Goal: Task Accomplishment & Management: Complete application form

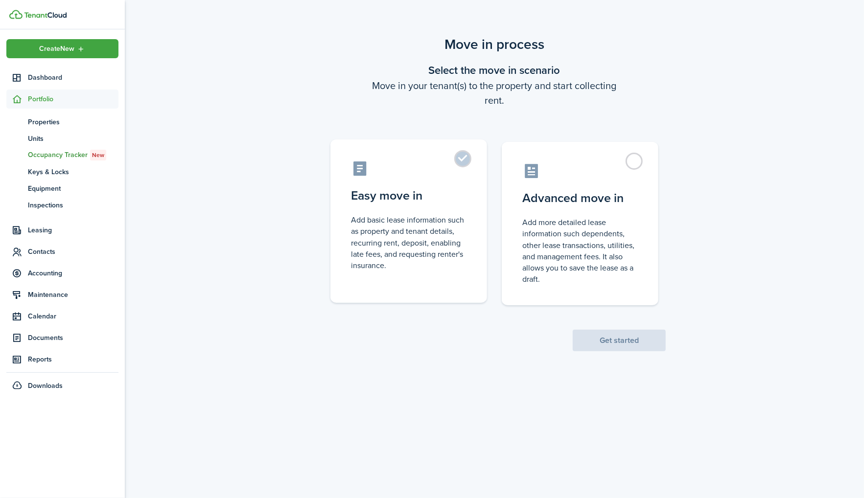
click at [461, 169] on control-radio-card-icon at bounding box center [409, 168] width 116 height 17
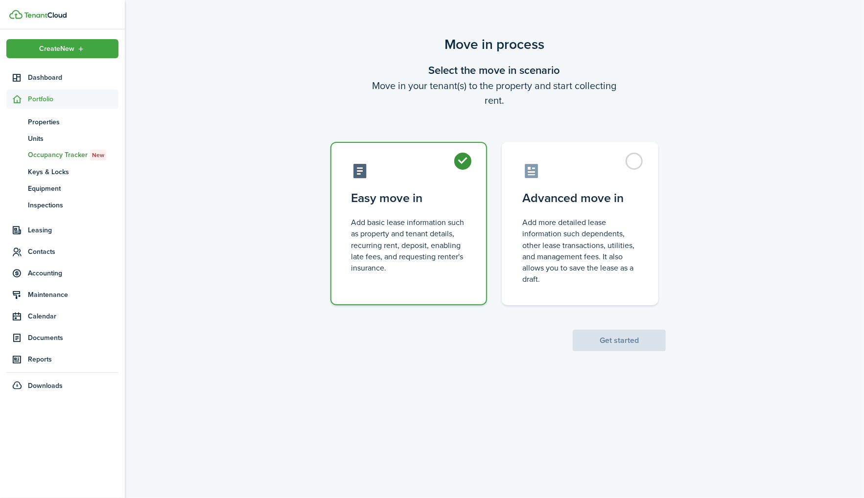
radio input "true"
click at [578, 337] on button "Get started" at bounding box center [619, 341] width 93 height 22
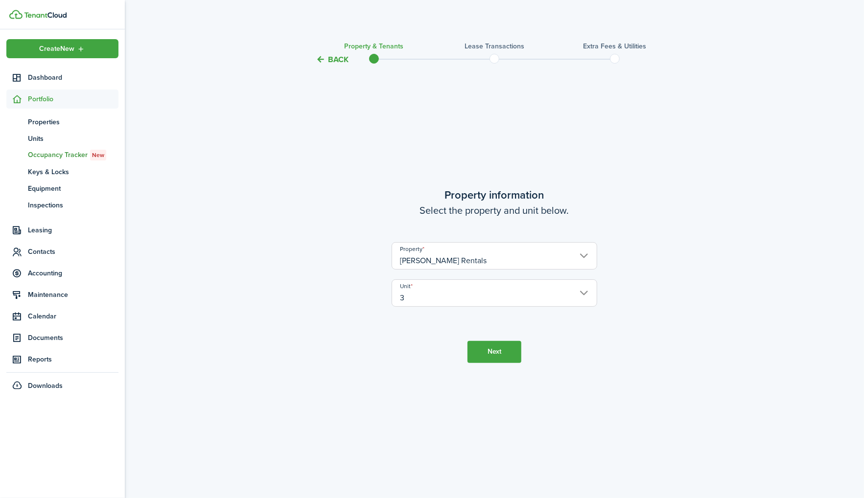
click at [488, 351] on button "Next" at bounding box center [494, 352] width 54 height 22
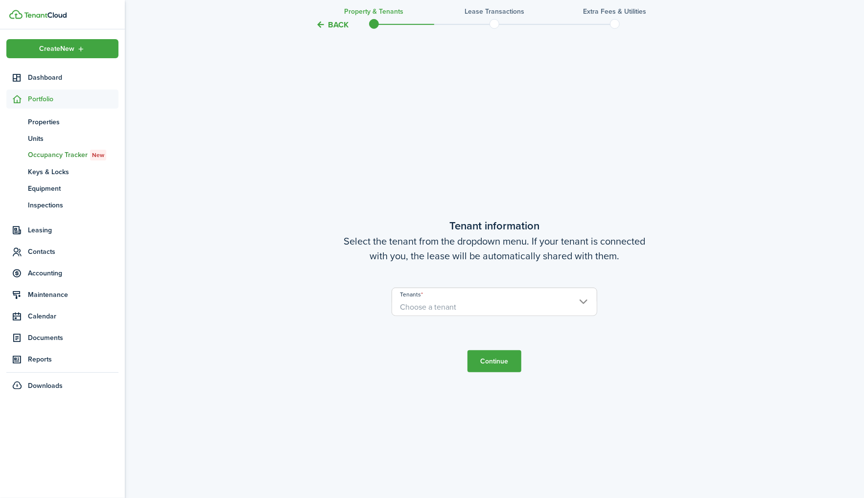
scroll to position [433, 0]
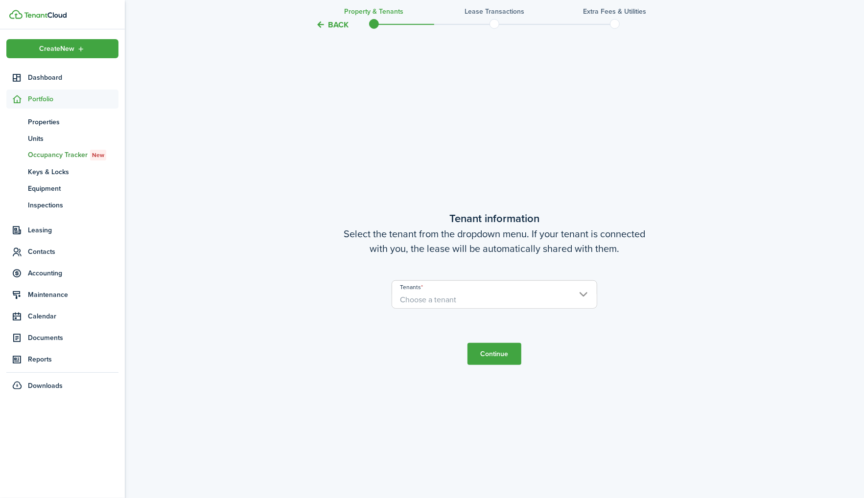
click at [478, 316] on user-client-select "Tenants Choose a tenant" at bounding box center [495, 299] width 206 height 38
click at [470, 300] on span "Choose a tenant" at bounding box center [494, 300] width 205 height 17
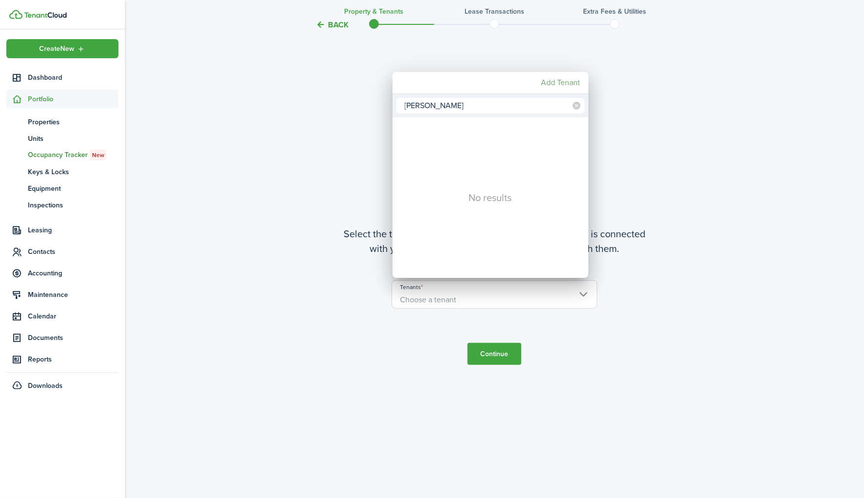
type input "[PERSON_NAME]"
click at [564, 82] on mbsc-button "Add Tenant" at bounding box center [560, 83] width 47 height 18
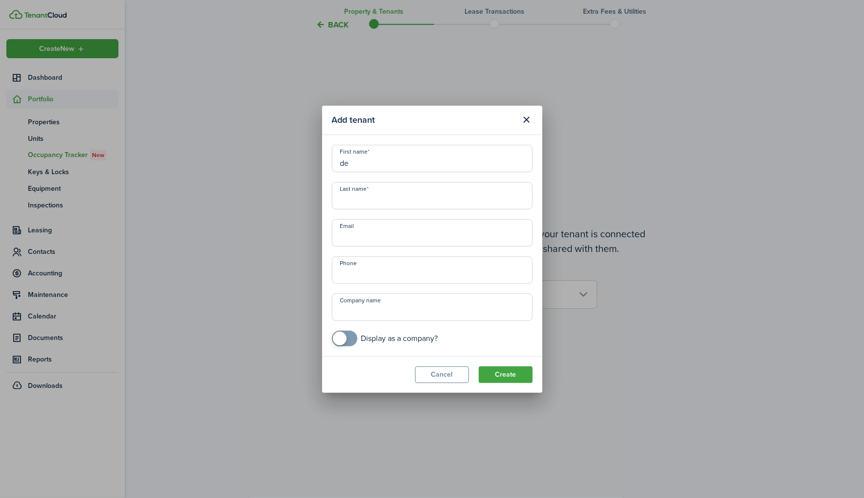
type input "d"
type input "[PERSON_NAME]"
type input "t"
type input "[PERSON_NAME]"
click at [402, 152] on input "[PERSON_NAME]" at bounding box center [432, 158] width 201 height 27
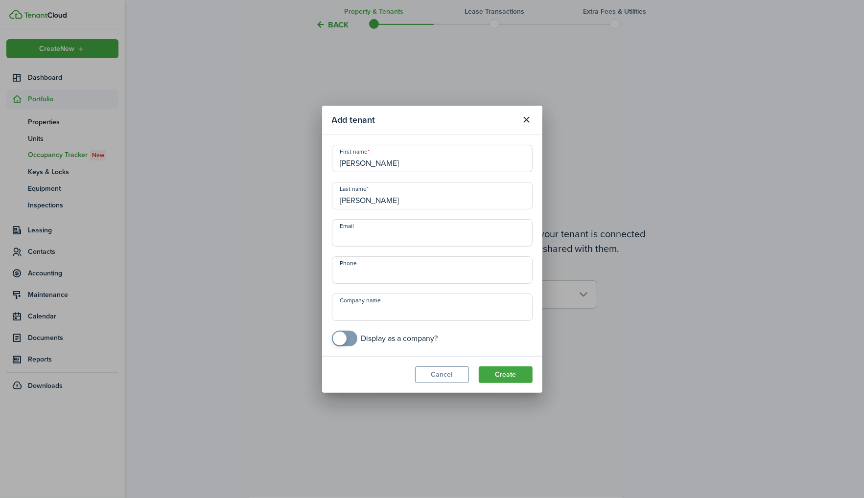
click at [383, 162] on input "[PERSON_NAME]" at bounding box center [432, 158] width 201 height 27
type input "Delequa S. L."
paste input "[EMAIL_ADDRESS][DOMAIN_NAME]"
type input "[EMAIL_ADDRESS][DOMAIN_NAME]"
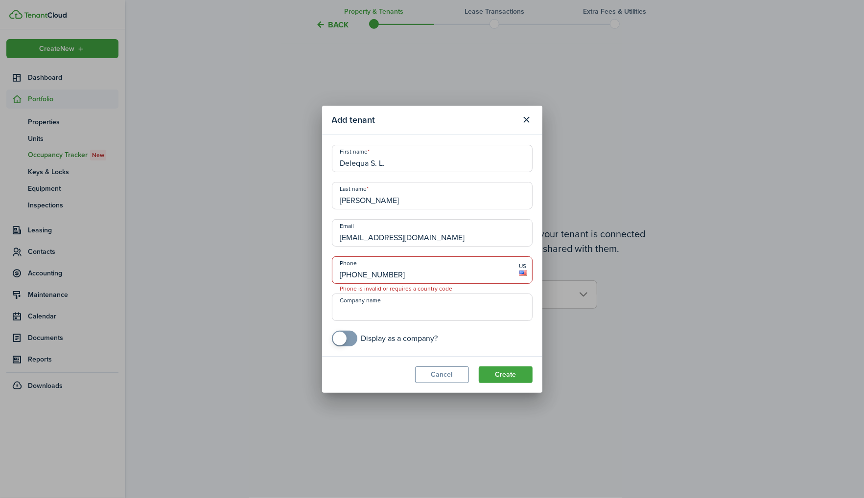
type input "[PHONE_NUMBER]"
click at [488, 370] on button "Create" at bounding box center [506, 375] width 54 height 17
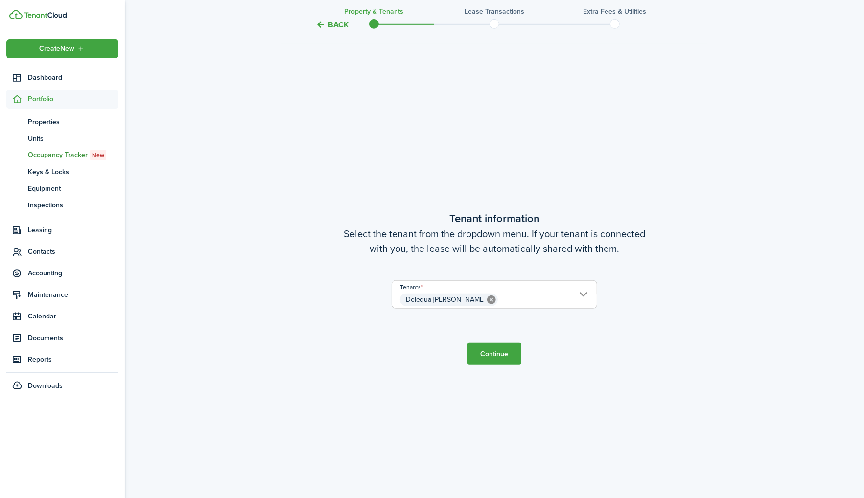
click at [491, 351] on button "Continue" at bounding box center [494, 354] width 54 height 22
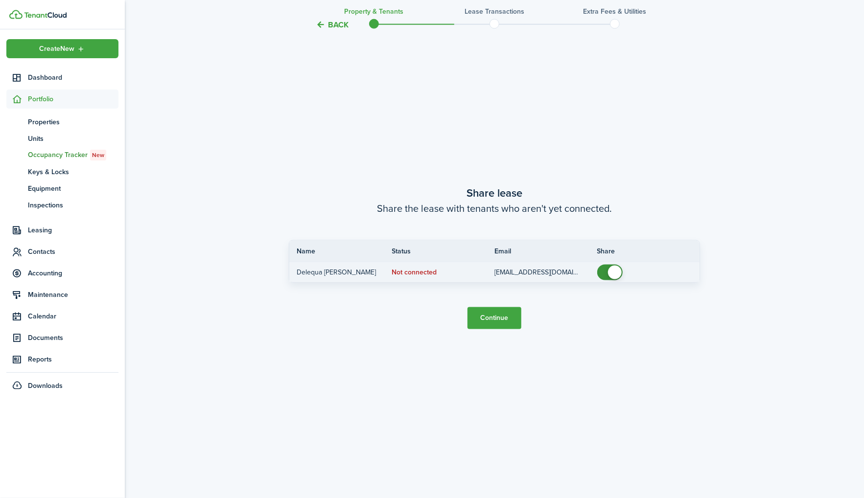
scroll to position [993, 0]
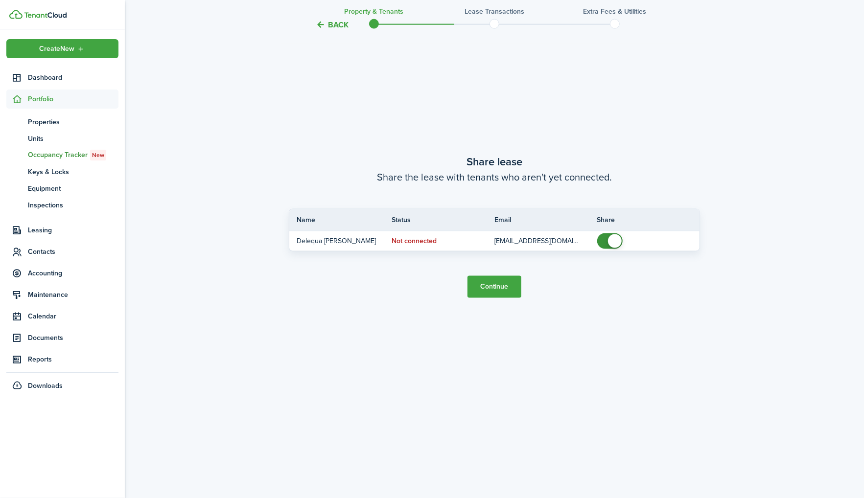
click at [486, 294] on button "Continue" at bounding box center [494, 287] width 54 height 22
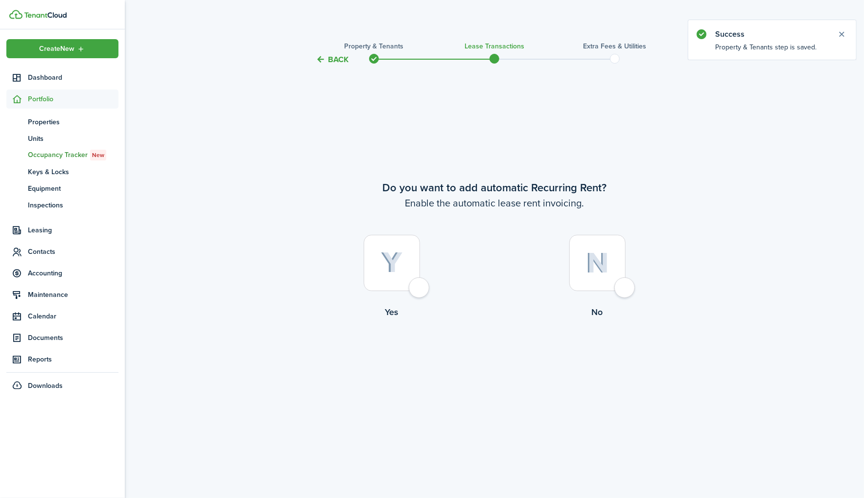
click at [402, 257] on div at bounding box center [392, 263] width 56 height 56
radio input "true"
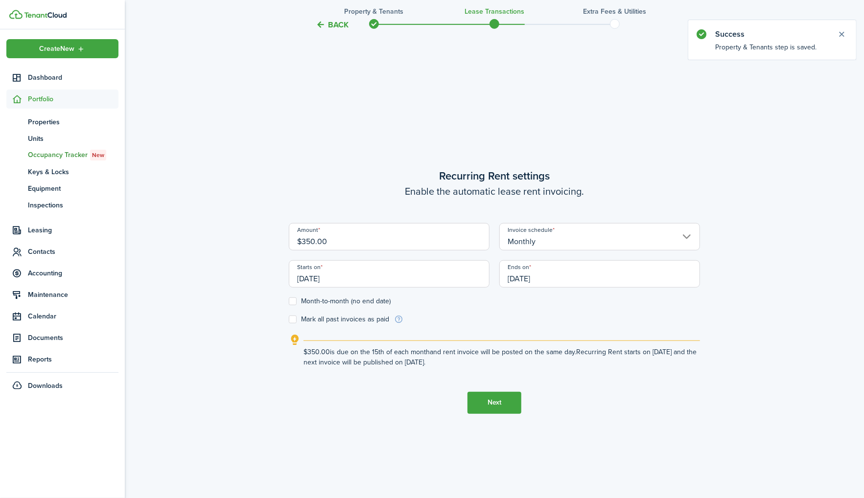
scroll to position [433, 0]
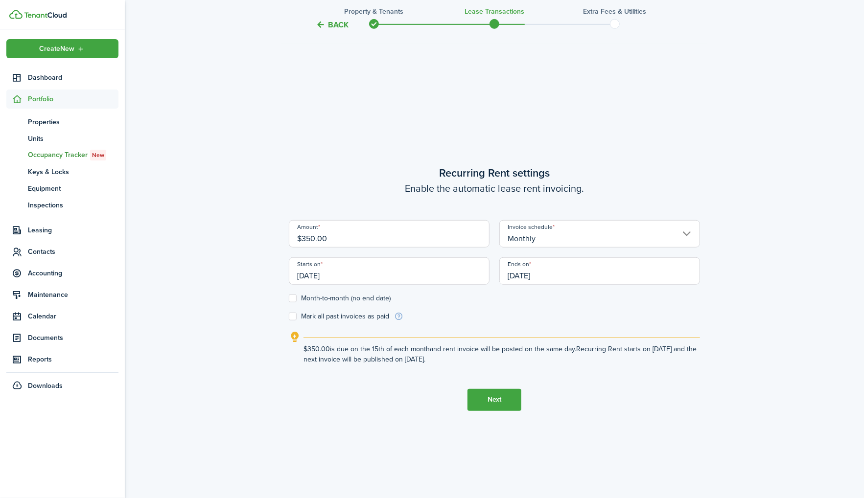
click at [547, 242] on input "Monthly" at bounding box center [599, 233] width 201 height 27
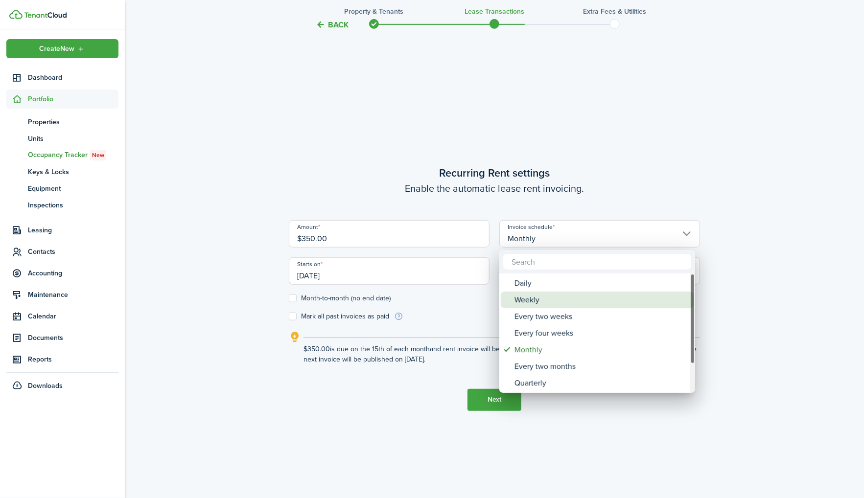
click at [531, 306] on div "Weekly" at bounding box center [600, 300] width 173 height 17
type input "Weekly"
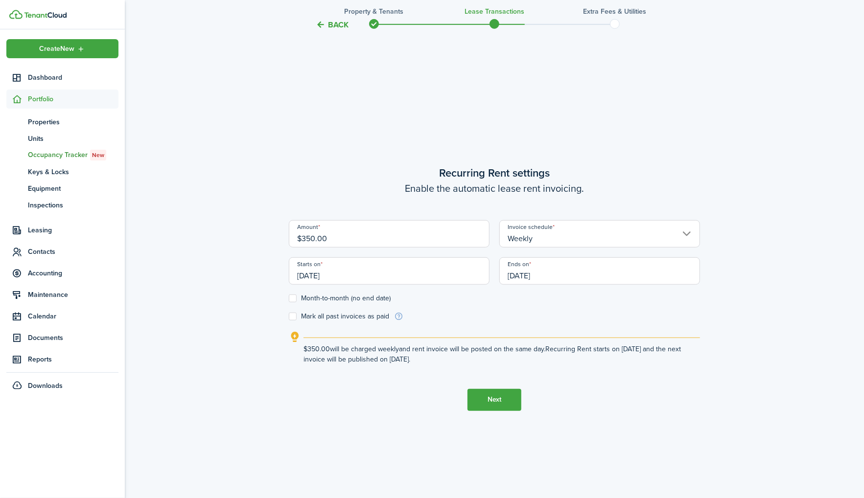
click at [408, 267] on input "[DATE]" at bounding box center [389, 270] width 201 height 27
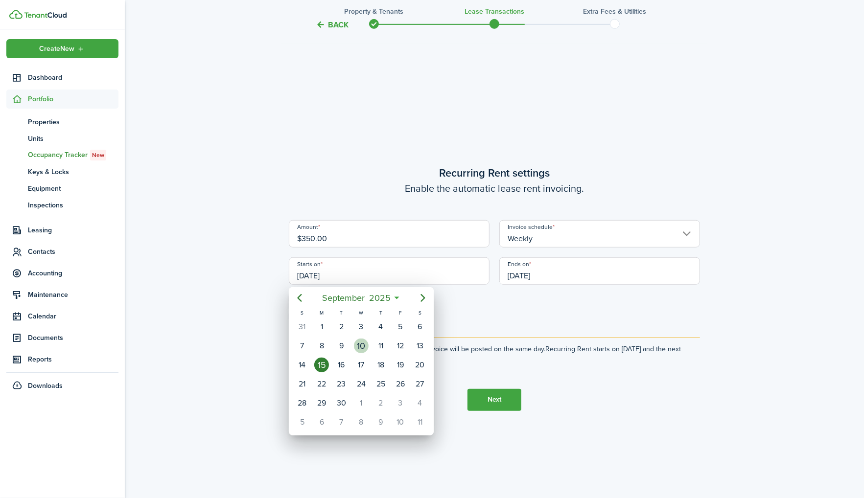
click at [359, 350] on div "10" at bounding box center [361, 346] width 15 height 15
type input "[DATE]"
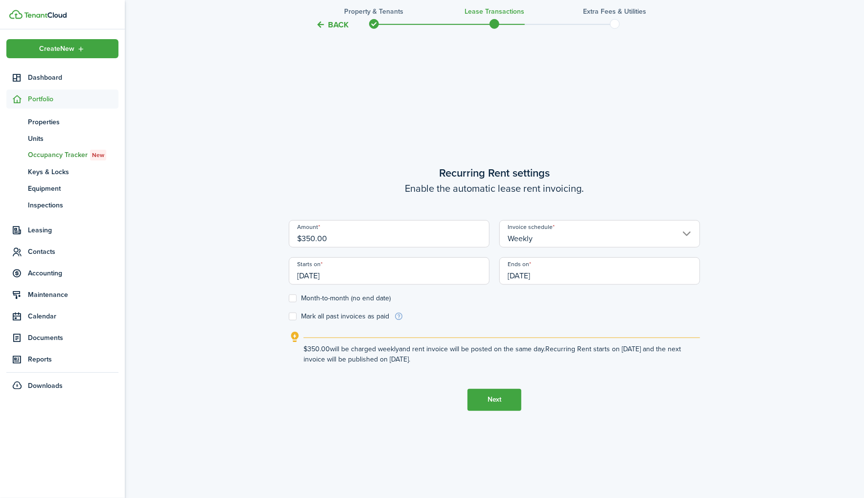
click at [561, 277] on input "[DATE]" at bounding box center [599, 270] width 201 height 27
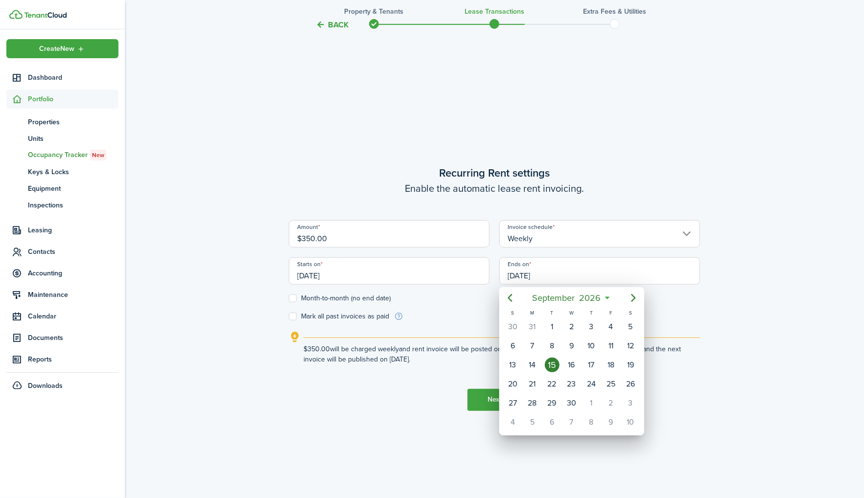
click at [554, 366] on div "15" at bounding box center [552, 365] width 15 height 15
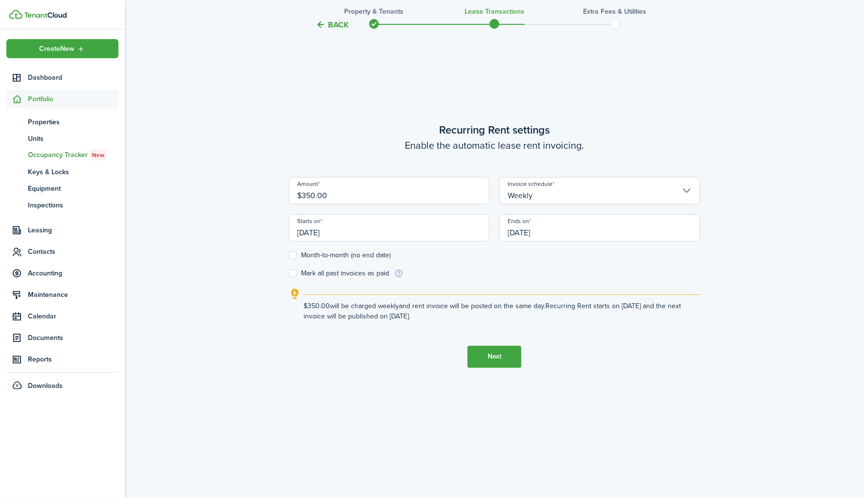
scroll to position [486, 0]
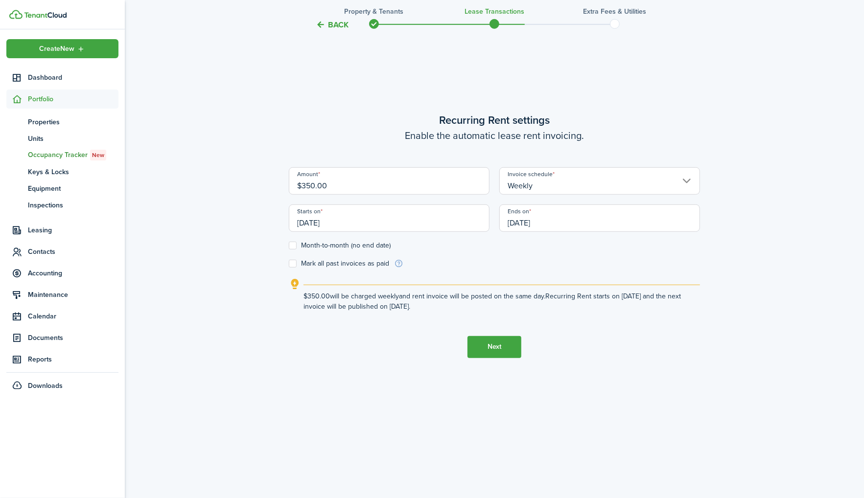
click at [294, 262] on label "Mark all past invoices as paid" at bounding box center [339, 264] width 100 height 8
click at [289, 263] on input "Mark all past invoices as paid" at bounding box center [288, 263] width 0 height 0
checkbox input "true"
click at [500, 351] on button "Next" at bounding box center [494, 347] width 54 height 22
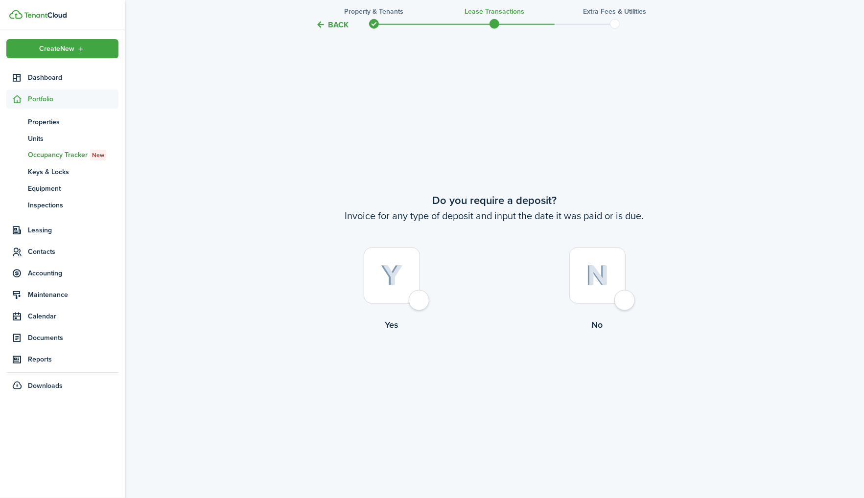
click at [403, 294] on div at bounding box center [392, 276] width 56 height 56
radio input "true"
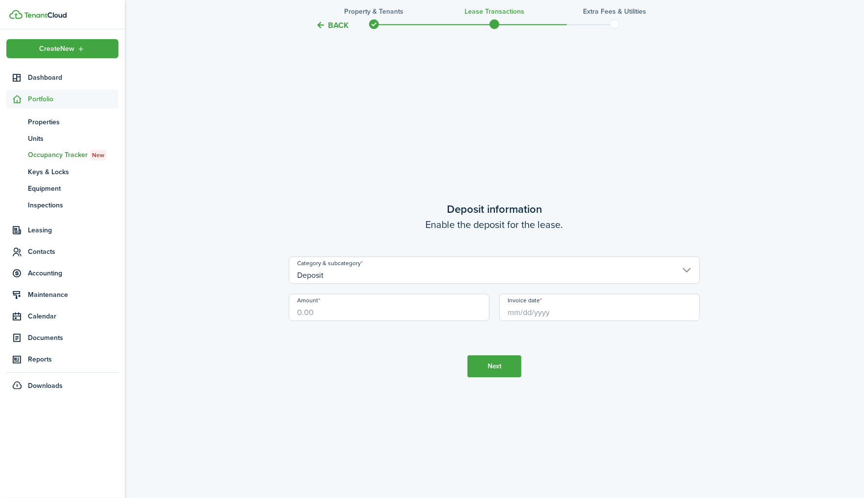
scroll to position [1429, 0]
click at [359, 275] on input "Deposit" at bounding box center [494, 268] width 411 height 27
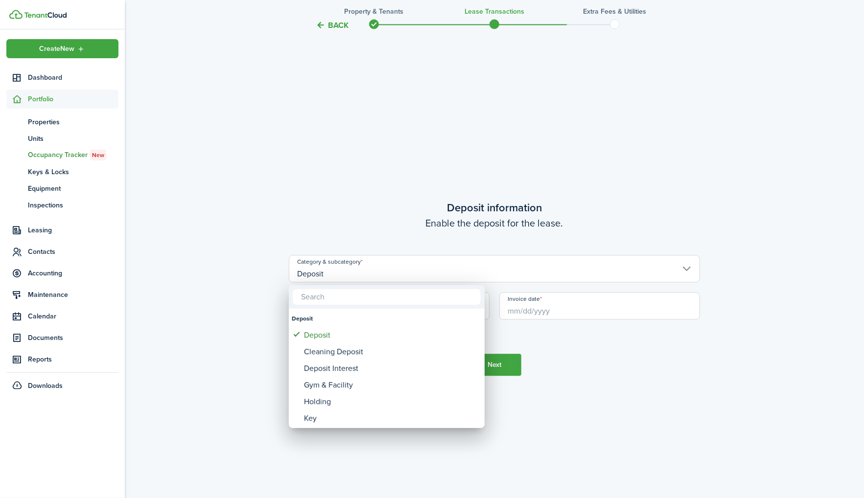
click at [505, 243] on div at bounding box center [432, 249] width 1021 height 655
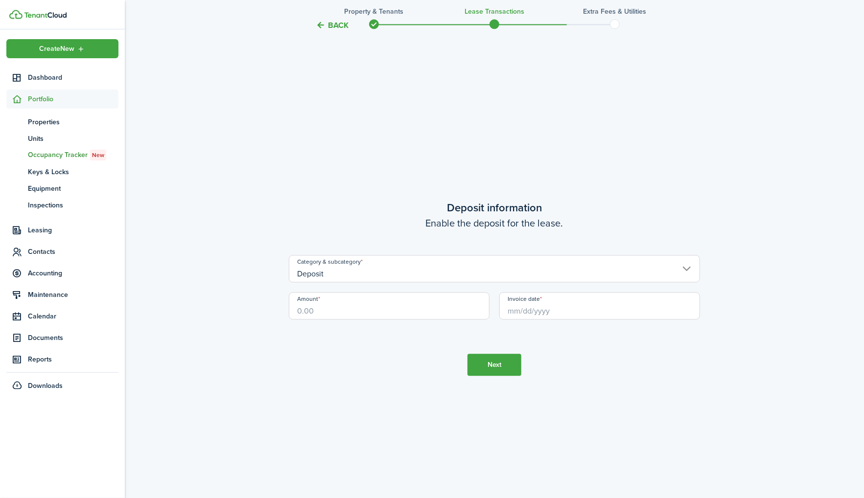
click at [374, 306] on input "Amount" at bounding box center [389, 305] width 201 height 27
click at [584, 296] on input "Invoice date" at bounding box center [599, 305] width 201 height 27
type input "$350.00"
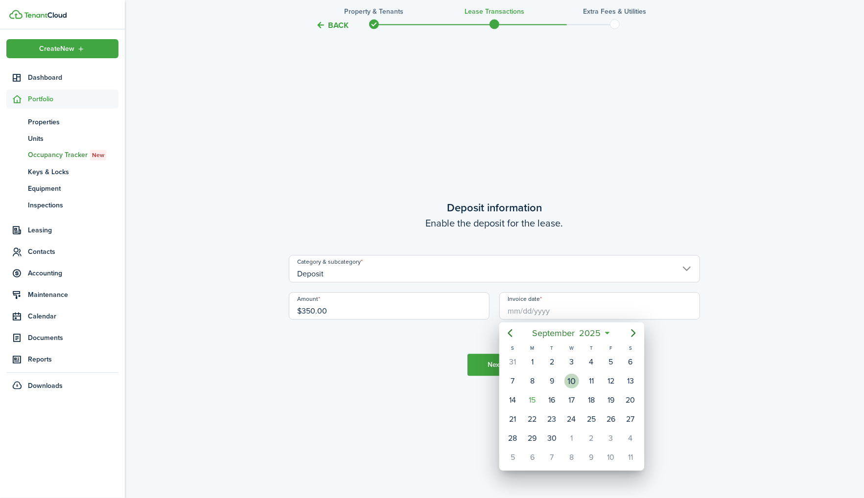
click at [571, 386] on div "10" at bounding box center [571, 381] width 15 height 15
type input "[DATE]"
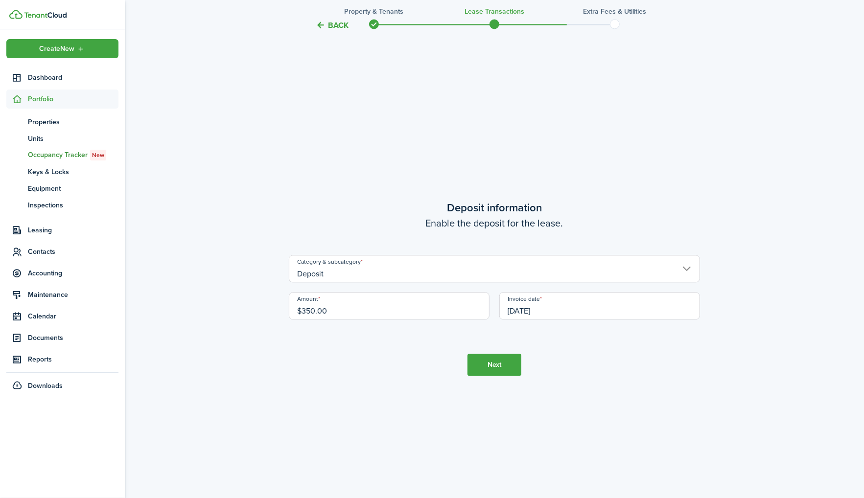
click at [498, 365] on button "Next" at bounding box center [494, 365] width 54 height 22
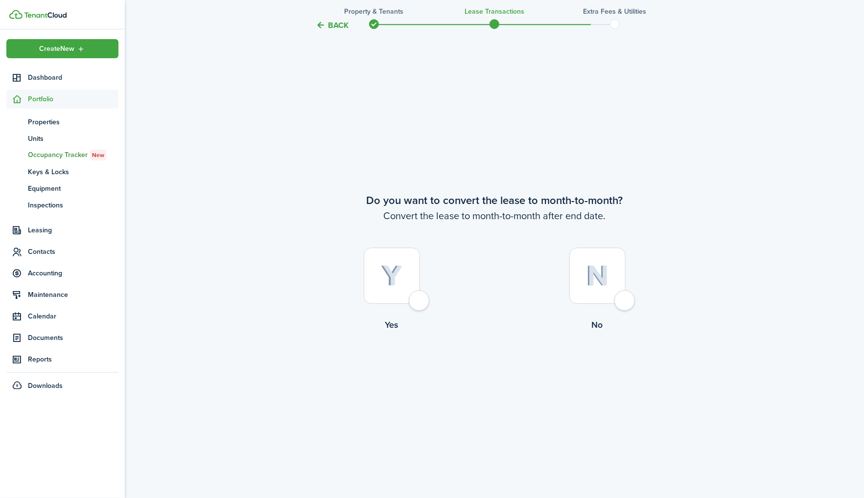
scroll to position [1929, 0]
click at [420, 303] on div at bounding box center [392, 275] width 56 height 56
radio input "true"
click at [482, 370] on button "Continue" at bounding box center [494, 371] width 54 height 22
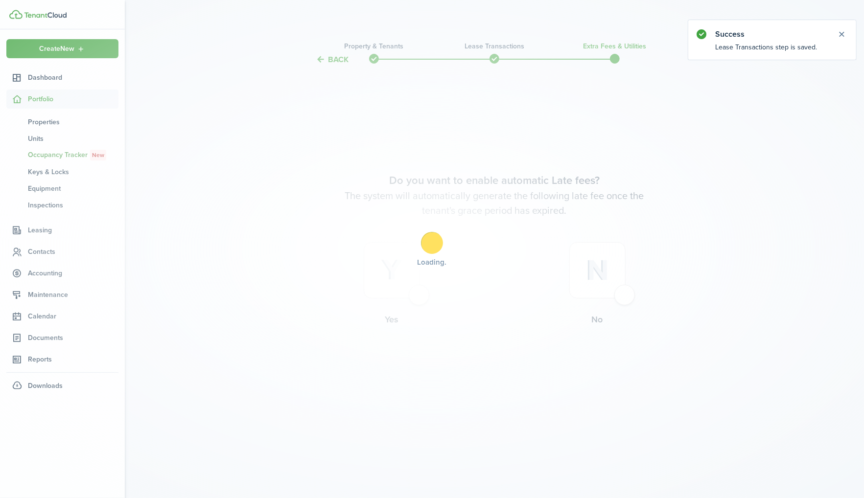
scroll to position [0, 0]
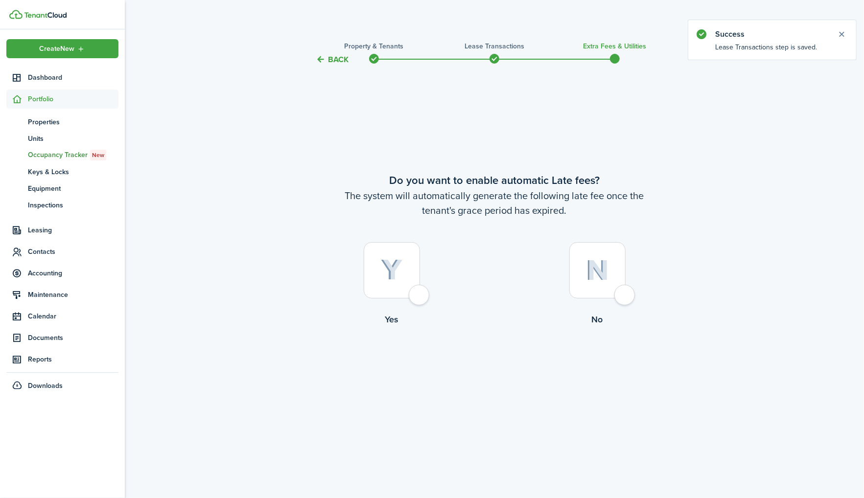
click at [398, 296] on div at bounding box center [392, 270] width 56 height 56
radio input "true"
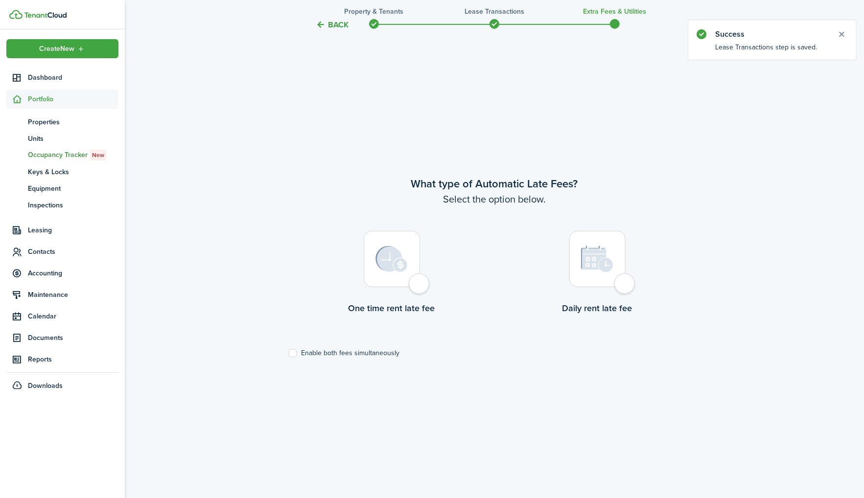
scroll to position [433, 0]
click at [416, 285] on div at bounding box center [392, 257] width 56 height 56
radio input "true"
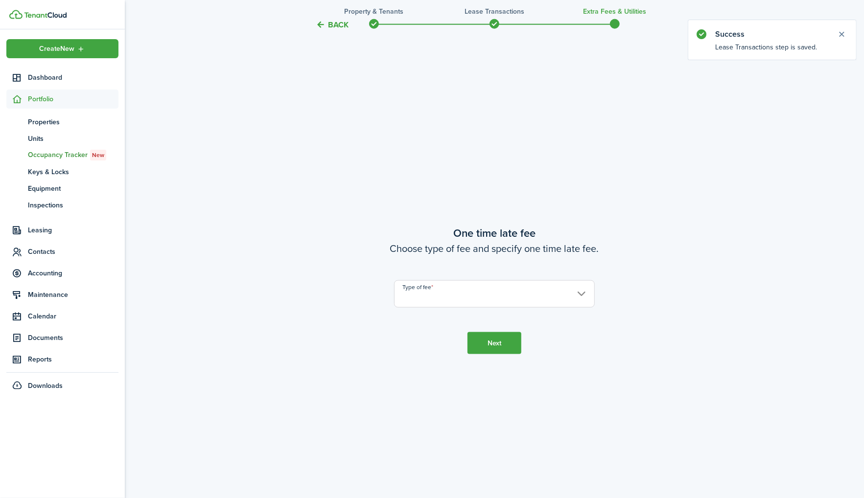
scroll to position [931, 0]
click at [416, 285] on input "Type of fee" at bounding box center [494, 292] width 201 height 27
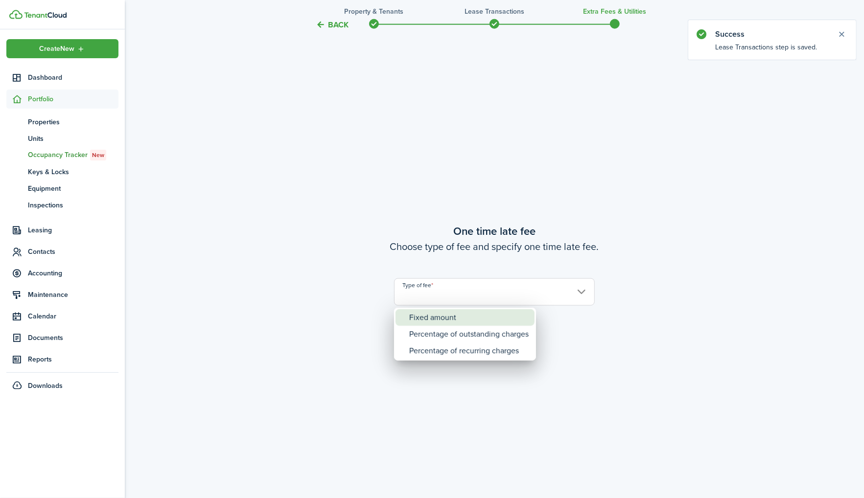
click at [435, 325] on div "Fixed amount" at bounding box center [468, 317] width 119 height 17
type input "Fixed amount"
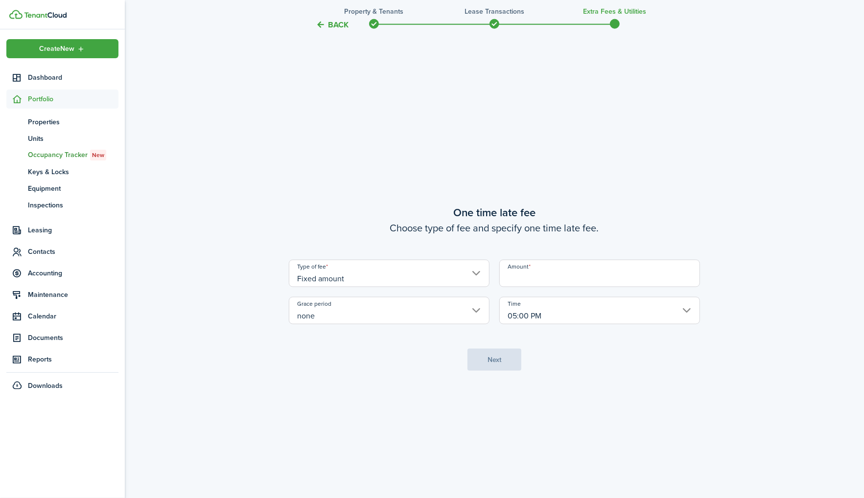
click at [514, 271] on input "Amount" at bounding box center [599, 273] width 201 height 27
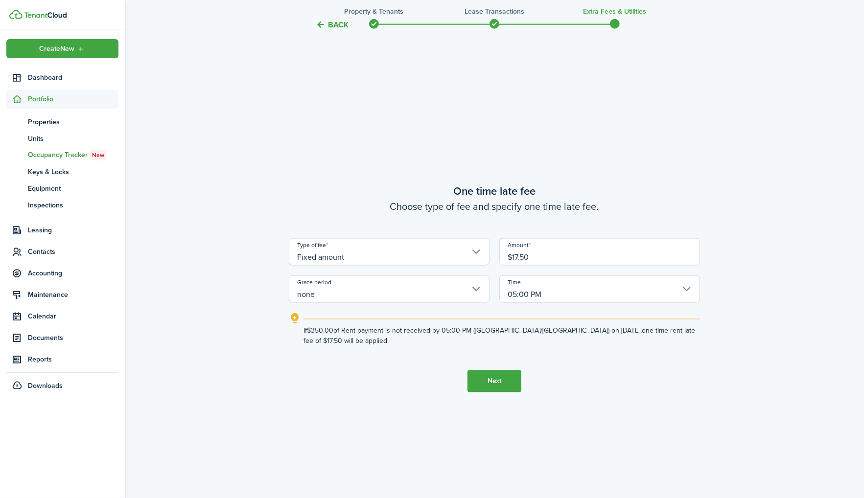
click at [431, 291] on input "none" at bounding box center [389, 289] width 201 height 27
type input "$17.50"
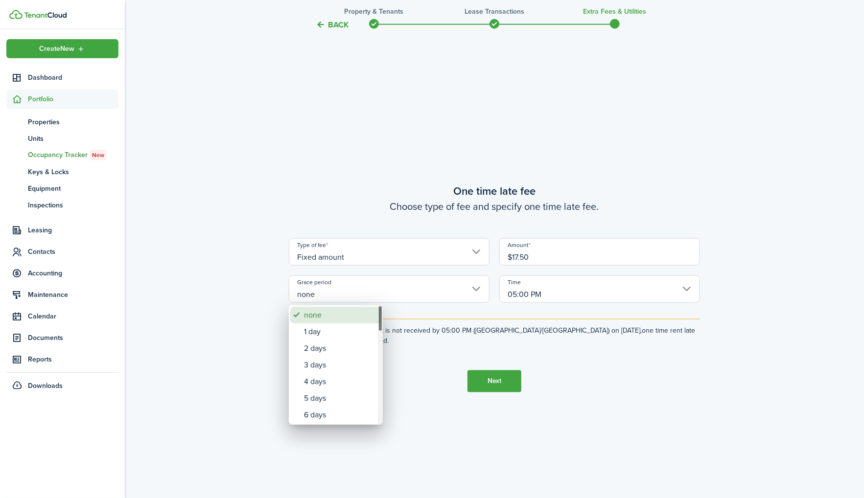
click at [355, 317] on div "none" at bounding box center [339, 315] width 71 height 17
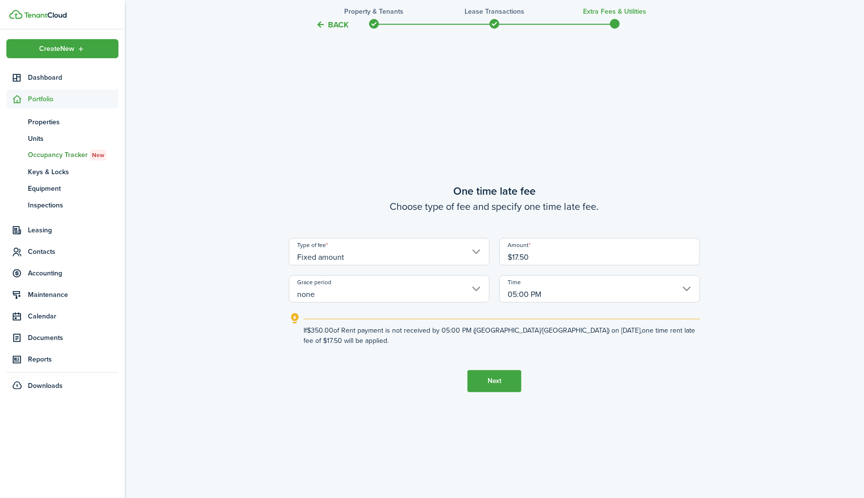
click at [404, 344] on explanation-description "If $350.00 of Rent payment is not received by 05:00 PM ([GEOGRAPHIC_DATA]/[GEOG…" at bounding box center [502, 336] width 397 height 21
click at [537, 299] on input "05:00 PM" at bounding box center [599, 289] width 201 height 27
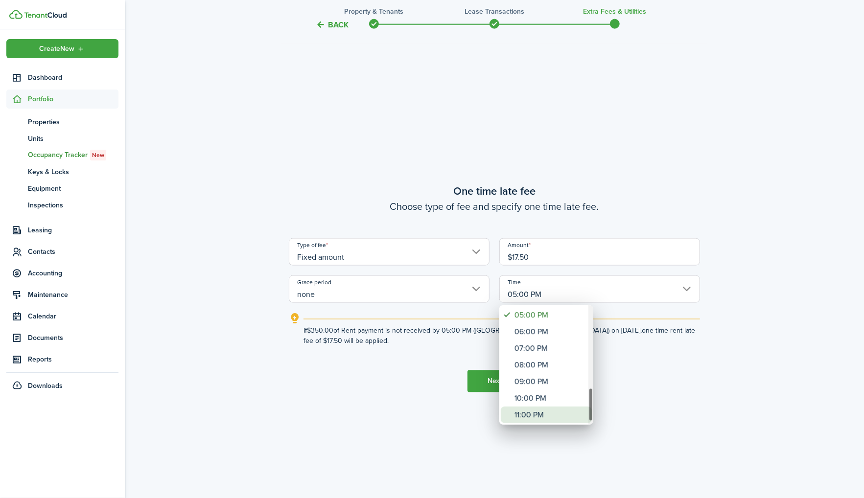
click at [537, 421] on div "11:00 PM" at bounding box center [549, 415] width 71 height 17
type input "11:00 PM"
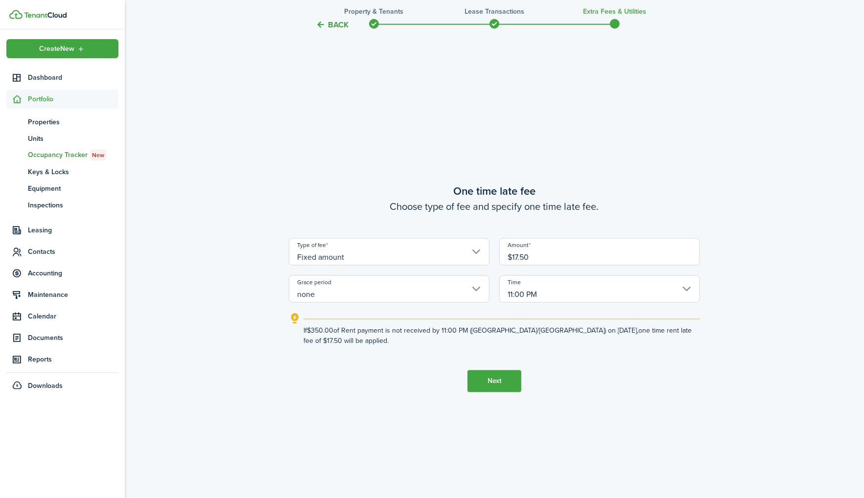
click at [490, 381] on button "Next" at bounding box center [494, 382] width 54 height 22
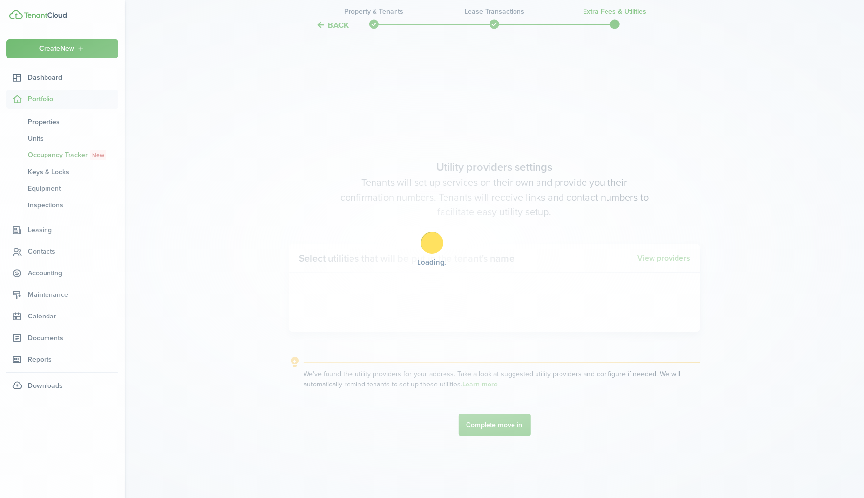
scroll to position [1429, 0]
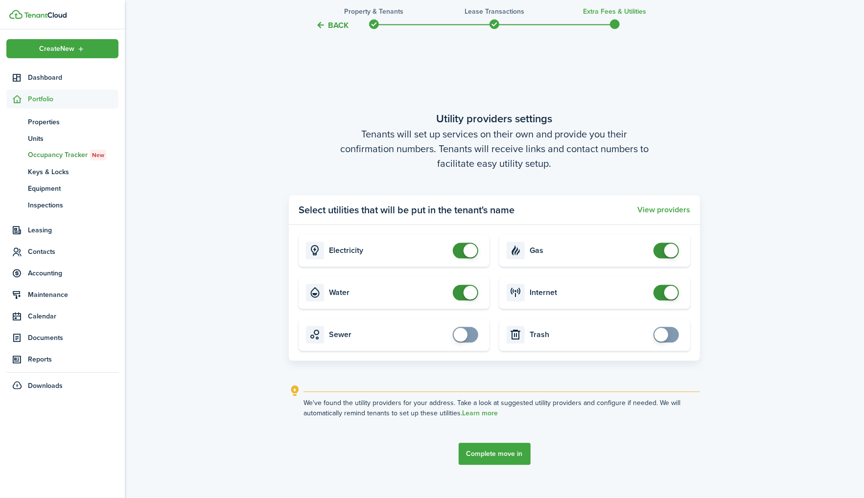
checkbox input "false"
click at [461, 252] on span at bounding box center [466, 251] width 10 height 16
checkbox input "false"
click at [470, 296] on span at bounding box center [471, 293] width 14 height 14
click at [662, 294] on span at bounding box center [666, 293] width 10 height 16
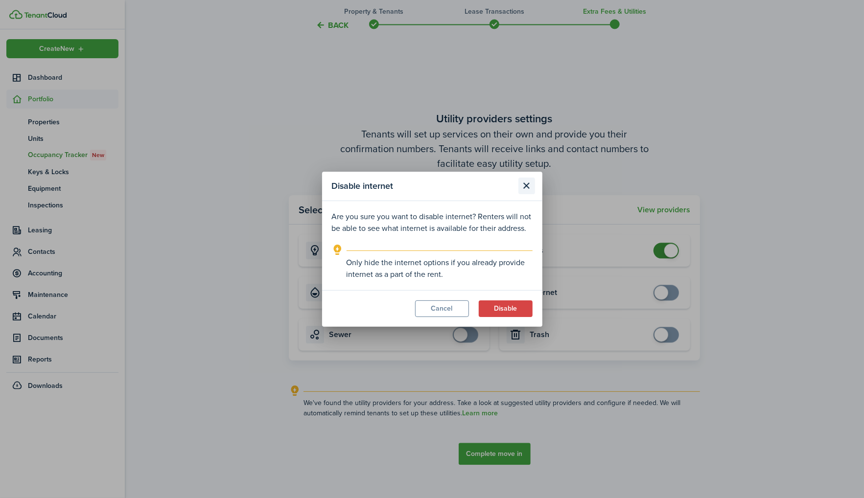
click at [522, 184] on button "Close modal" at bounding box center [526, 186] width 17 height 17
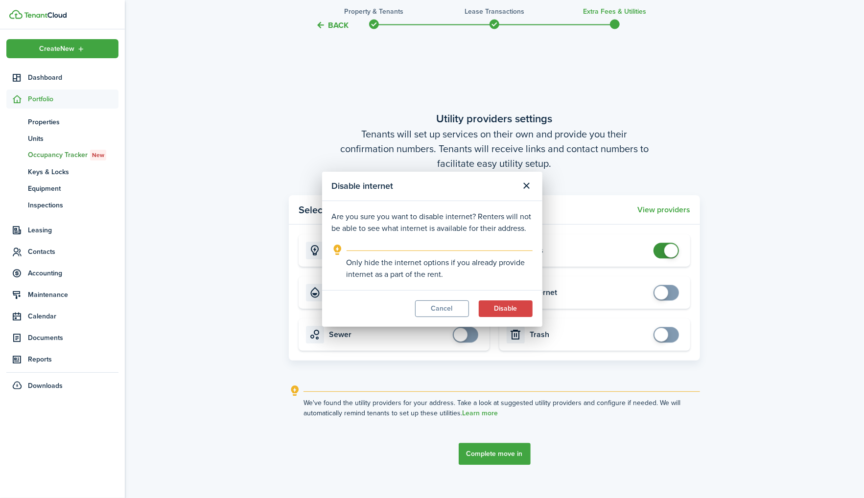
checkbox input "true"
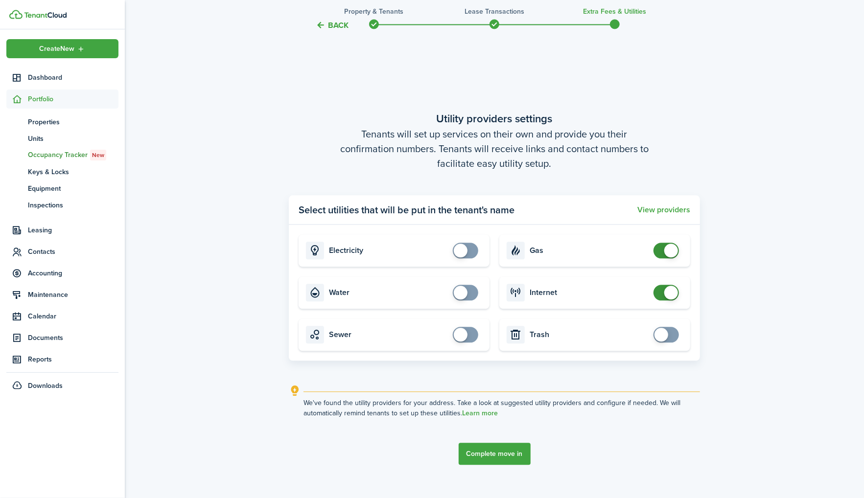
checkbox input "false"
click at [674, 248] on span at bounding box center [671, 251] width 14 height 14
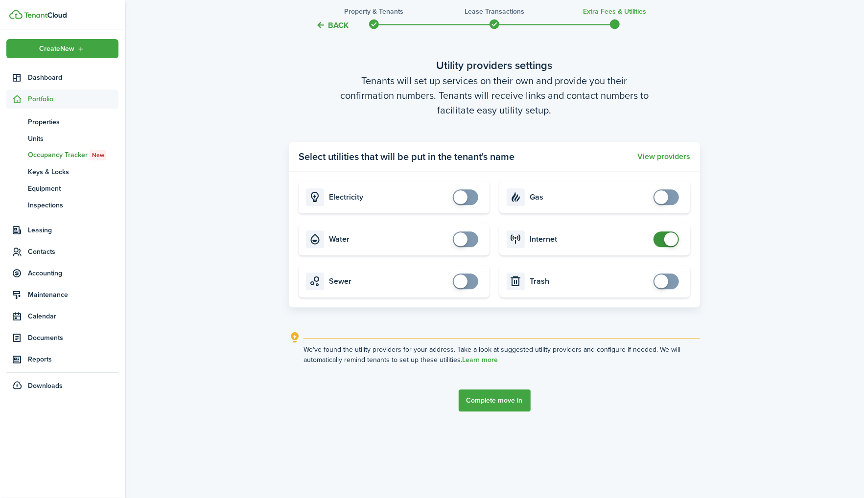
scroll to position [1487, 0]
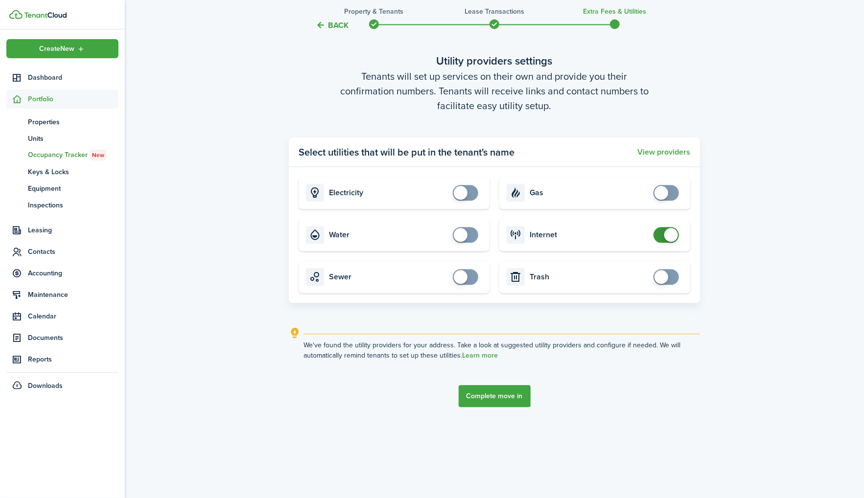
click at [494, 398] on button "Complete move in" at bounding box center [495, 396] width 72 height 22
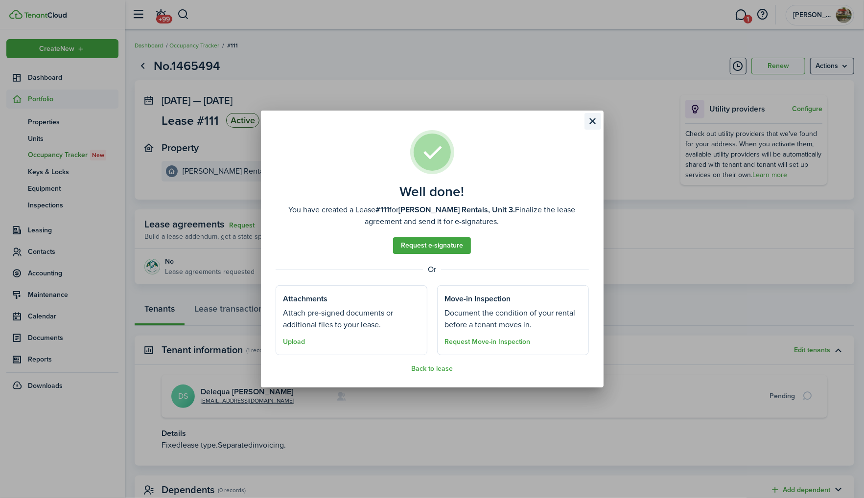
click at [591, 120] on button "Close modal" at bounding box center [592, 121] width 17 height 17
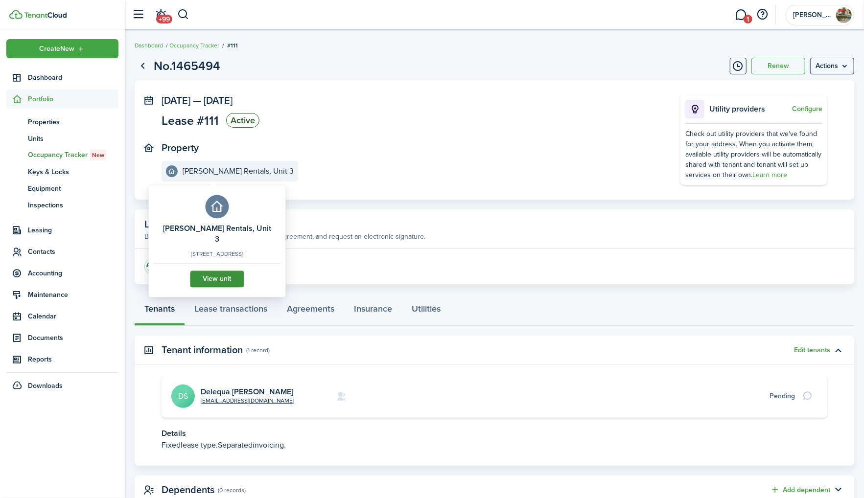
click at [208, 273] on link "View unit" at bounding box center [217, 279] width 54 height 17
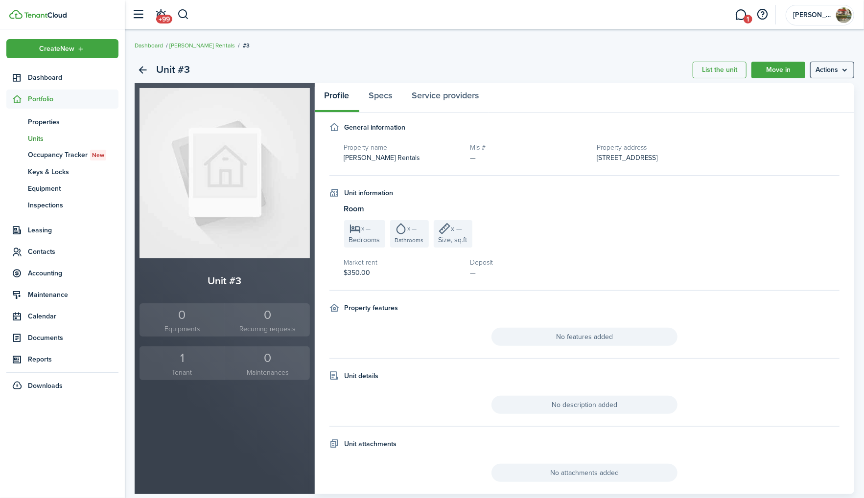
click at [165, 368] on small "Tenant" at bounding box center [182, 373] width 80 height 10
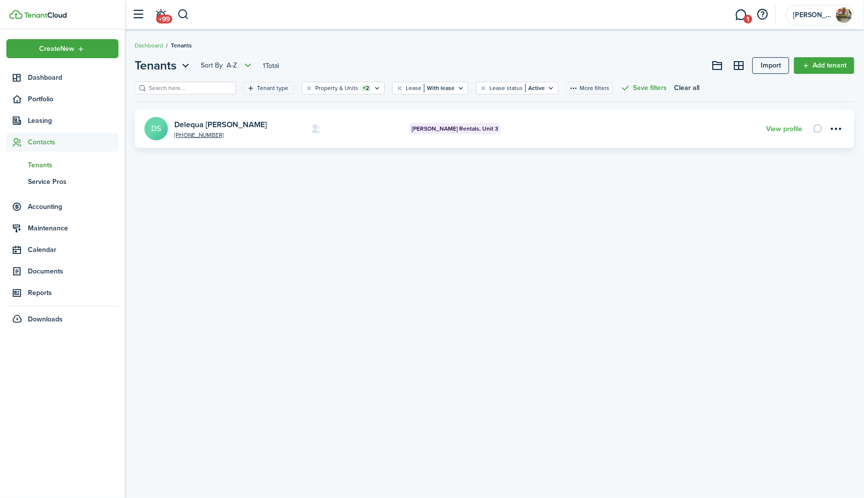
click at [157, 128] on avatar-text "DS" at bounding box center [155, 128] width 23 height 23
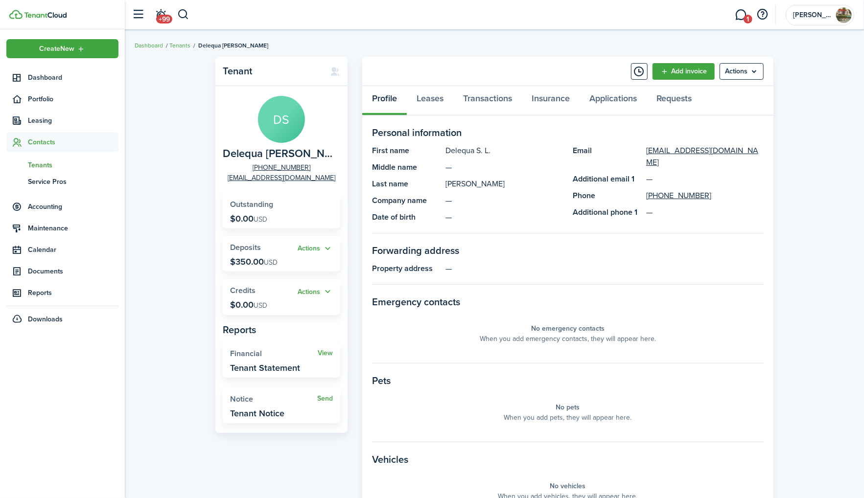
click at [338, 73] on icon at bounding box center [335, 72] width 10 height 10
click at [333, 70] on icon at bounding box center [335, 72] width 10 height 10
click at [743, 69] on menu-btn "Actions" at bounding box center [742, 71] width 44 height 17
click at [434, 96] on link "Leases" at bounding box center [430, 100] width 47 height 29
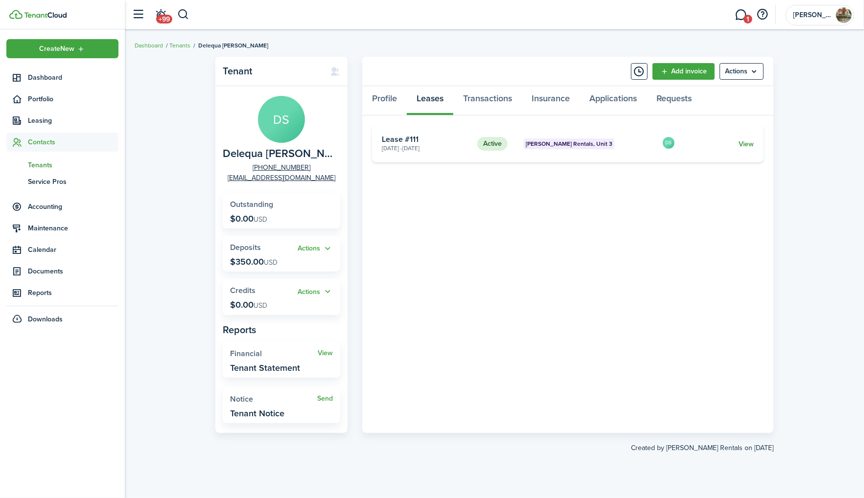
click at [747, 140] on link "View" at bounding box center [746, 144] width 15 height 10
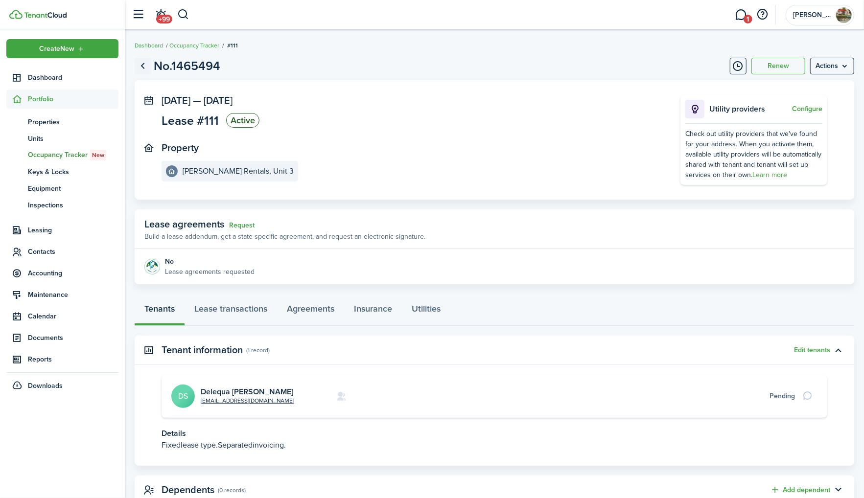
click at [141, 63] on link "Go back" at bounding box center [143, 66] width 17 height 17
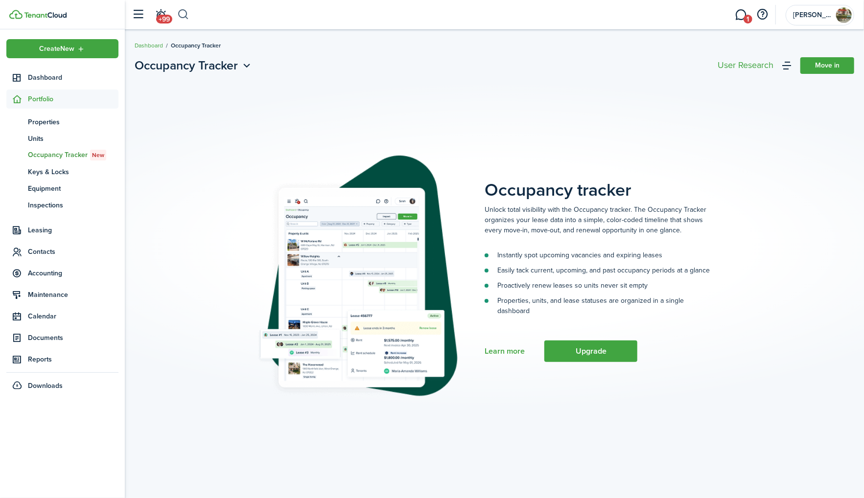
click at [183, 22] on button "button" at bounding box center [183, 14] width 12 height 17
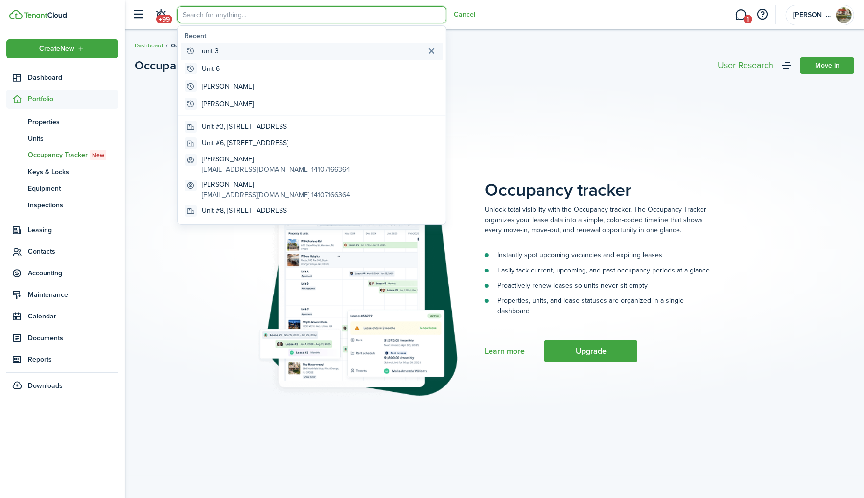
click at [209, 49] on global-search-item-title "unit 3" at bounding box center [210, 51] width 17 height 10
type input "unit 3"
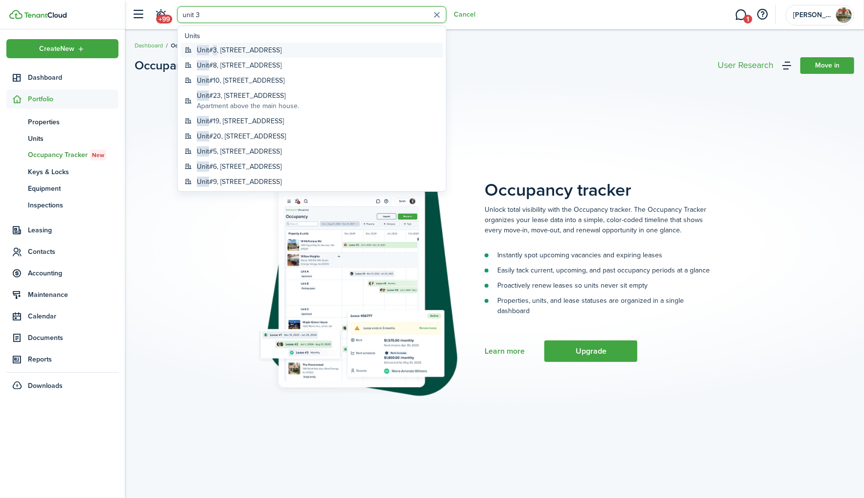
click at [219, 52] on global-search-item-title "Unit # 3 , [STREET_ADDRESS]" at bounding box center [239, 50] width 85 height 10
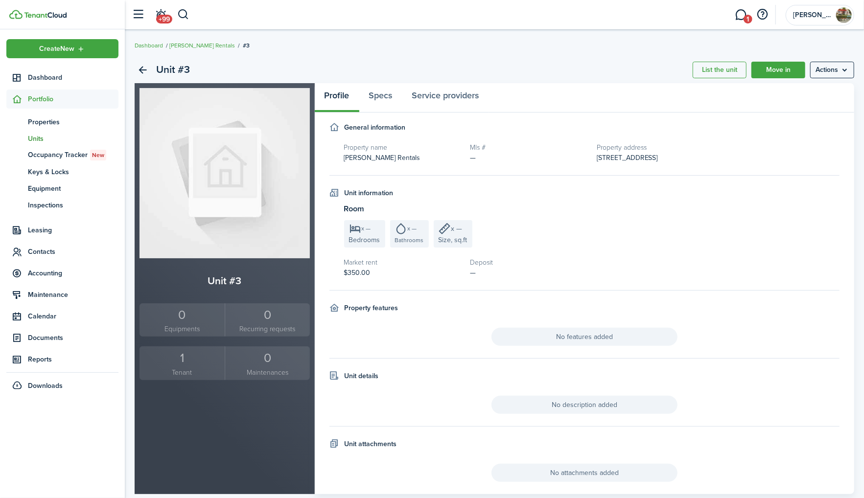
click at [179, 351] on div "1" at bounding box center [182, 358] width 80 height 19
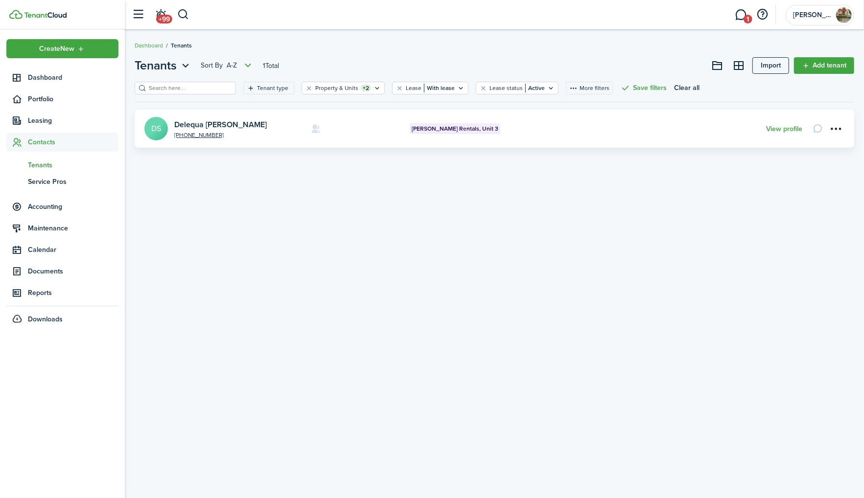
click at [151, 131] on avatar-text "DS" at bounding box center [155, 128] width 23 height 23
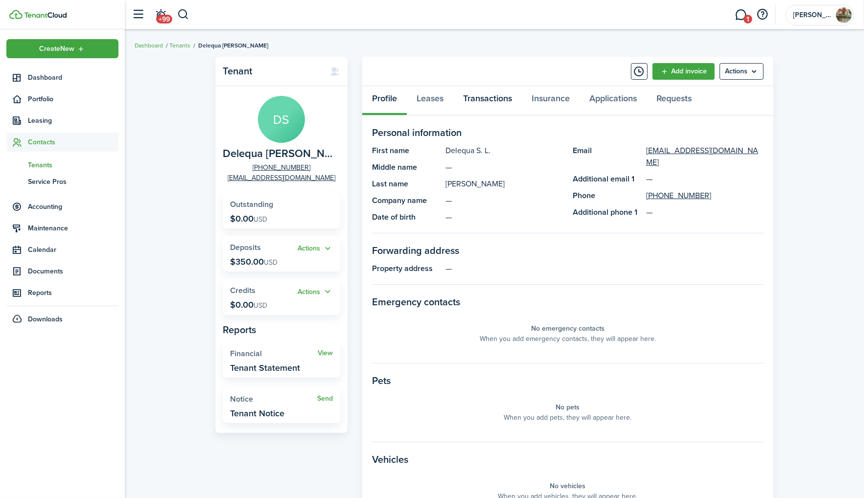
click at [480, 97] on link "Transactions" at bounding box center [487, 100] width 69 height 29
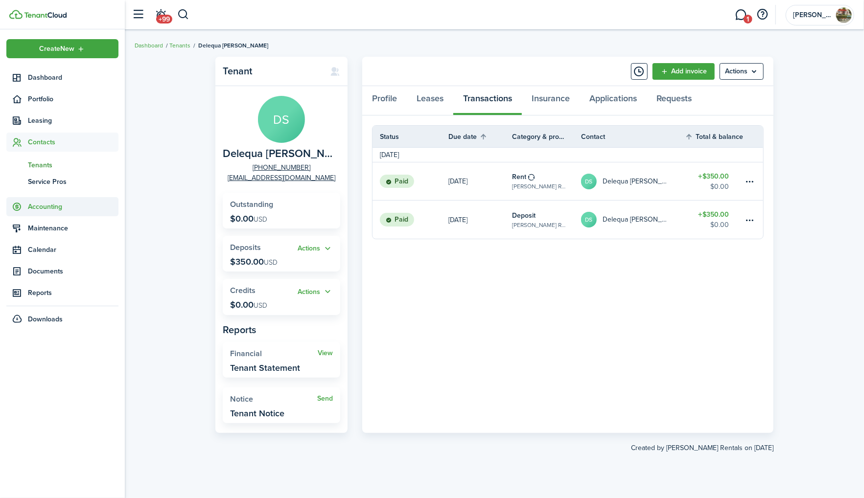
click at [23, 205] on sidebar-link-icon at bounding box center [17, 207] width 22 height 10
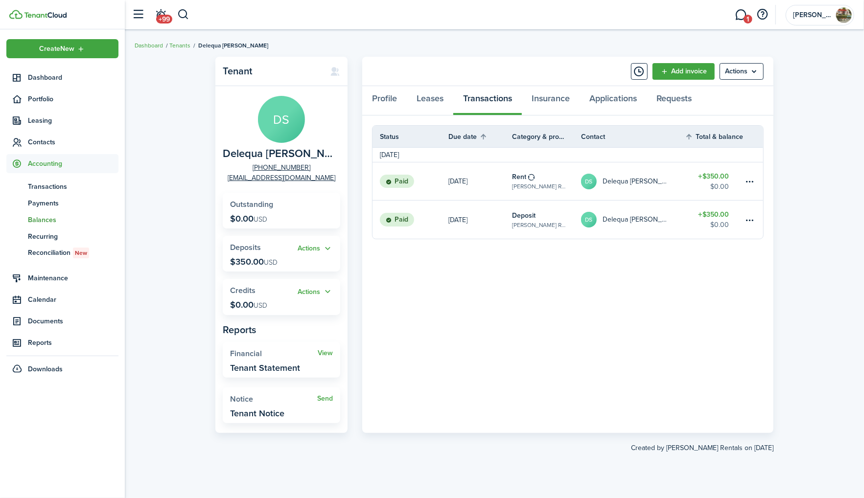
click at [38, 223] on span "Balances" at bounding box center [73, 220] width 91 height 10
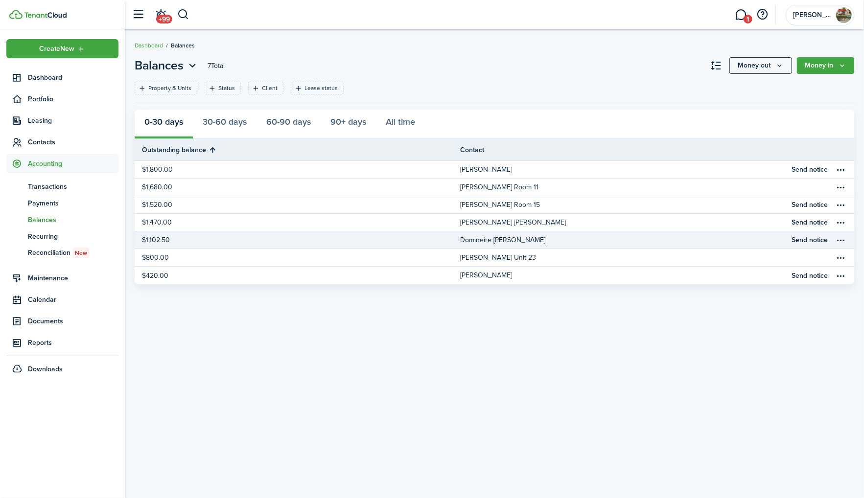
click at [373, 242] on link "$1,102.50" at bounding box center [298, 240] width 326 height 17
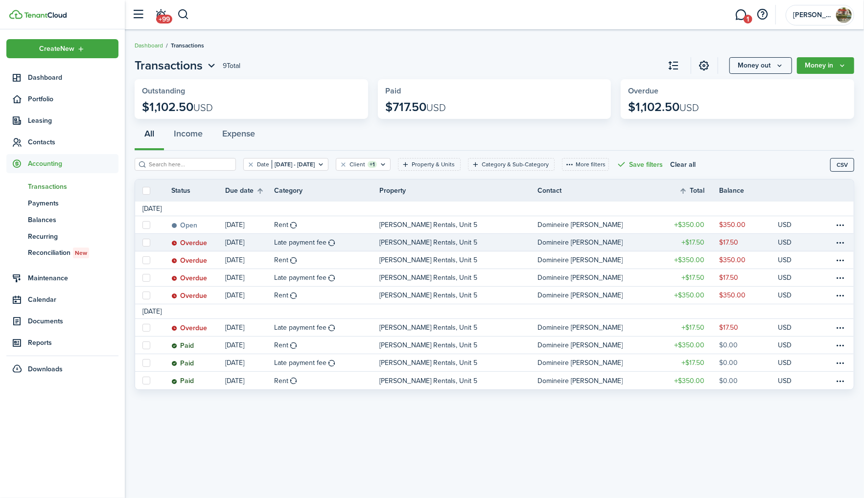
click at [302, 235] on link "Late payment fee" at bounding box center [326, 242] width 105 height 17
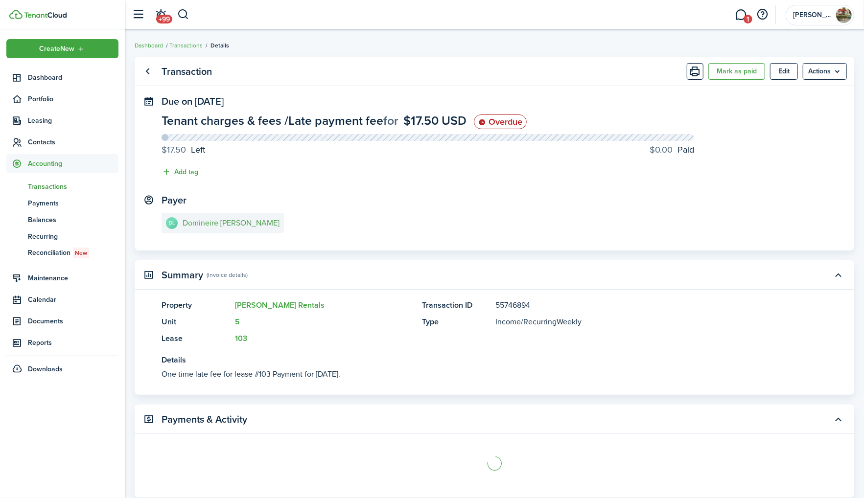
click at [223, 219] on e-details-info-title "Domineire [PERSON_NAME]" at bounding box center [231, 223] width 97 height 9
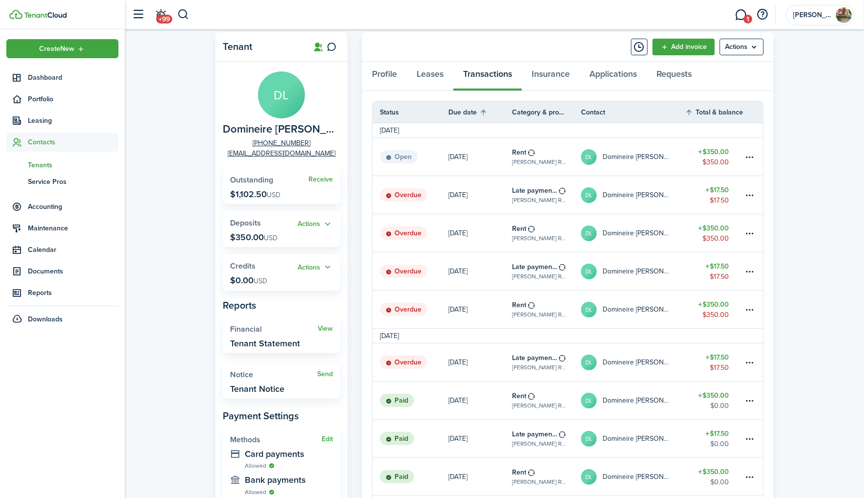
scroll to position [28, 0]
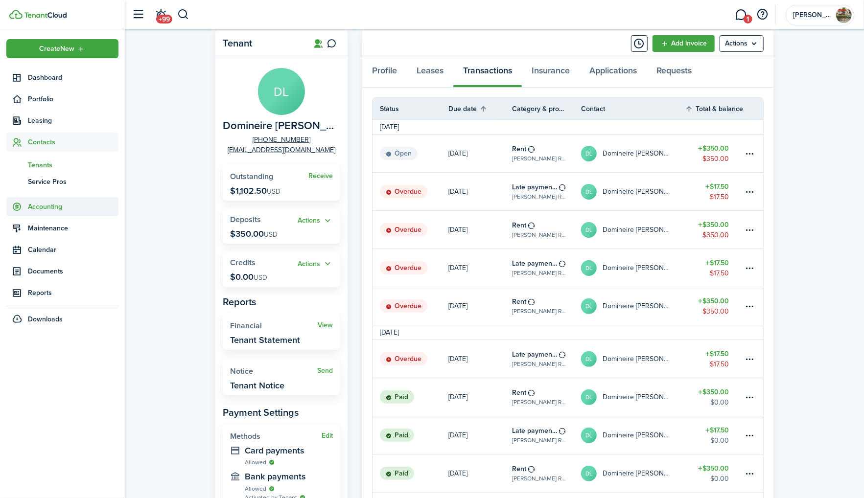
click at [52, 209] on span "Accounting" at bounding box center [73, 207] width 91 height 10
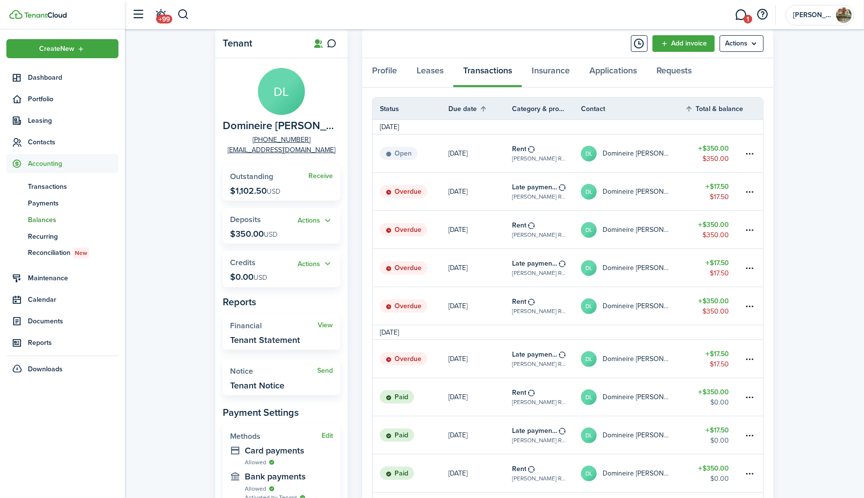
click at [51, 218] on span "Balances" at bounding box center [73, 220] width 91 height 10
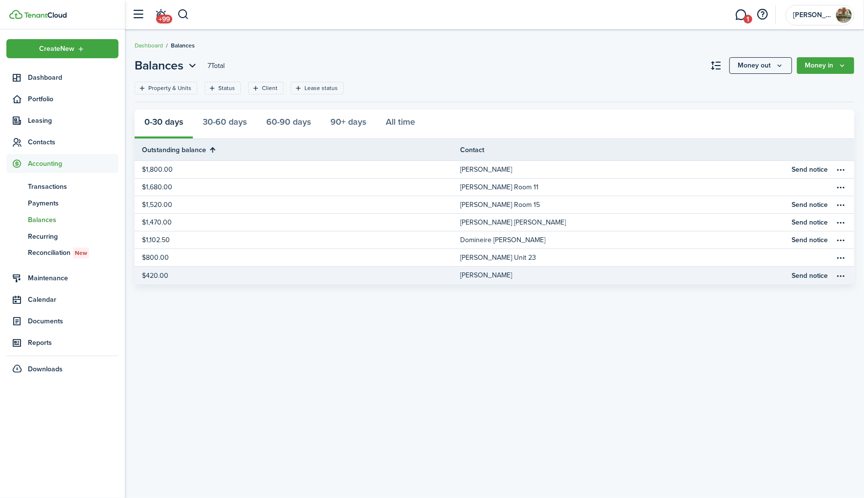
click at [504, 272] on table-profile-info "[PERSON_NAME]" at bounding box center [489, 276] width 58 height 8
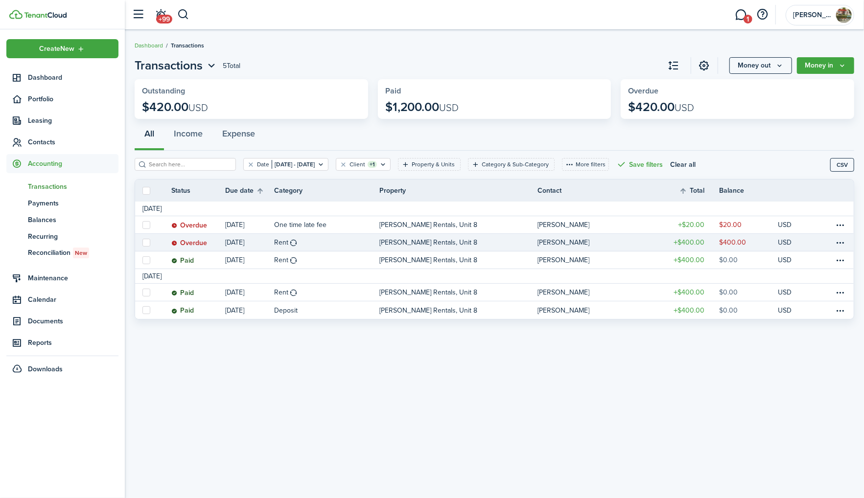
click at [171, 234] on link "Overdue" at bounding box center [198, 242] width 54 height 17
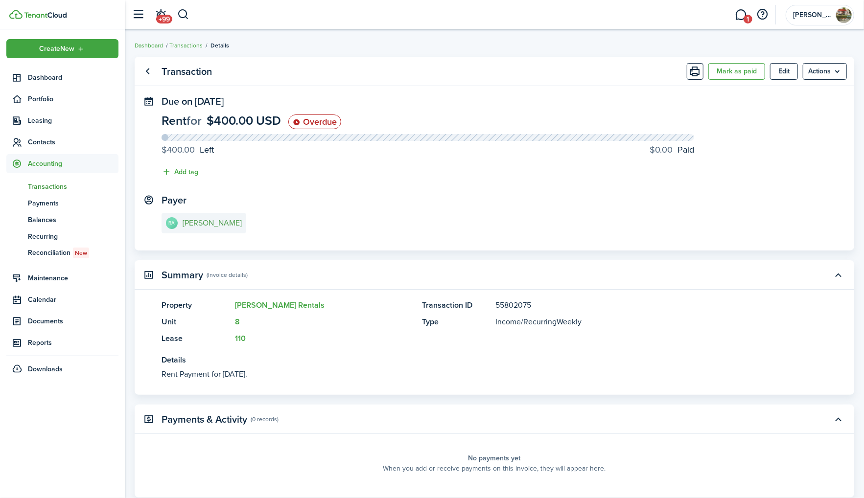
click at [217, 219] on e-details-info-title "[PERSON_NAME]" at bounding box center [212, 223] width 59 height 9
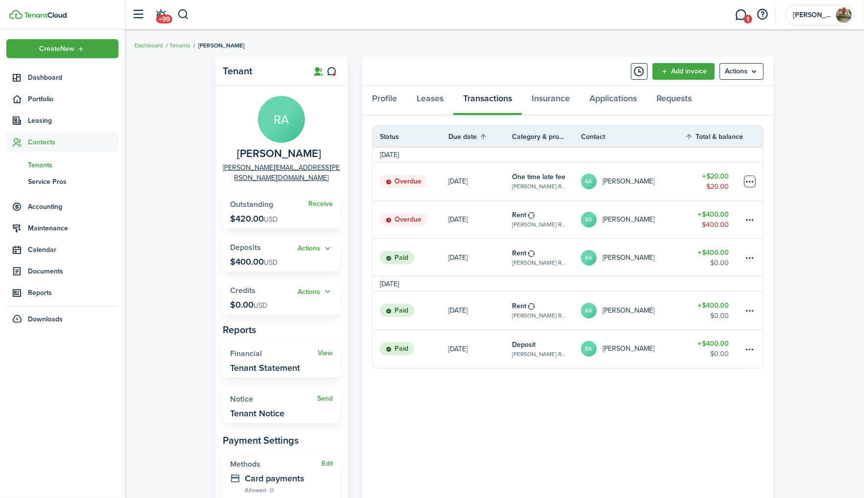
click at [750, 180] on table-menu-btn-icon at bounding box center [750, 182] width 12 height 12
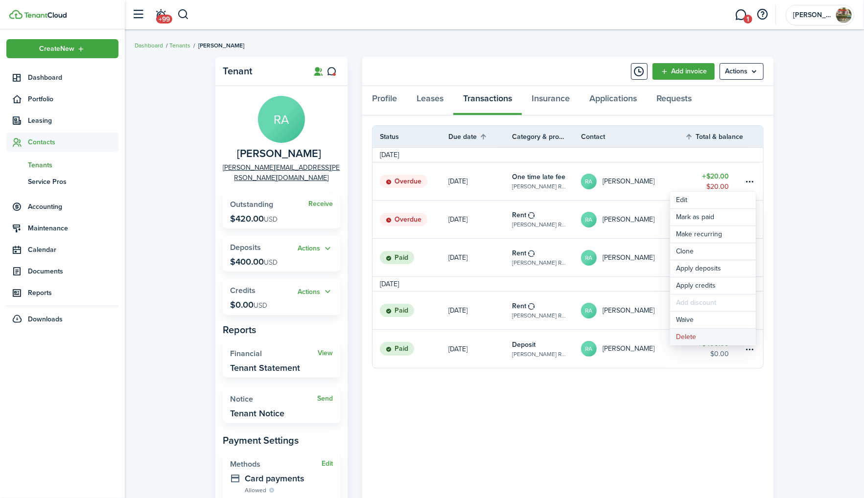
click at [684, 338] on button "Delete" at bounding box center [713, 337] width 86 height 17
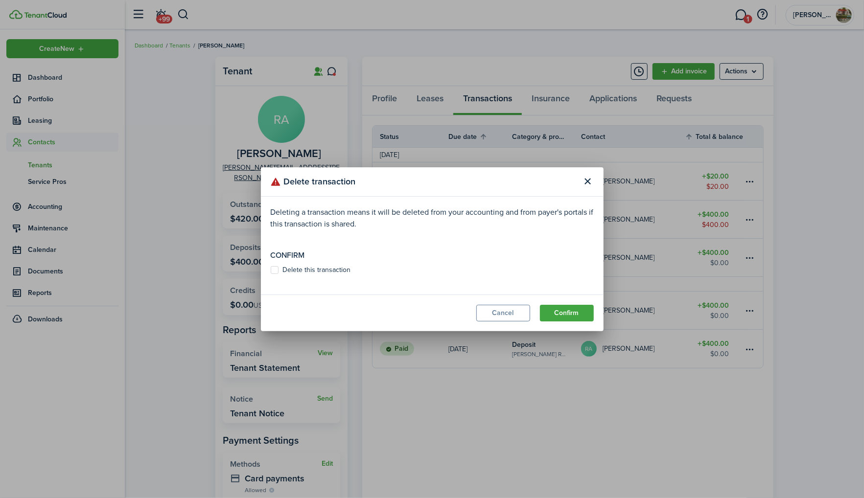
click at [273, 271] on label "Delete this transaction" at bounding box center [311, 270] width 80 height 8
click at [271, 270] on input "Delete this transaction" at bounding box center [270, 270] width 0 height 0
checkbox input "true"
click at [580, 315] on button "Confirm" at bounding box center [567, 313] width 54 height 17
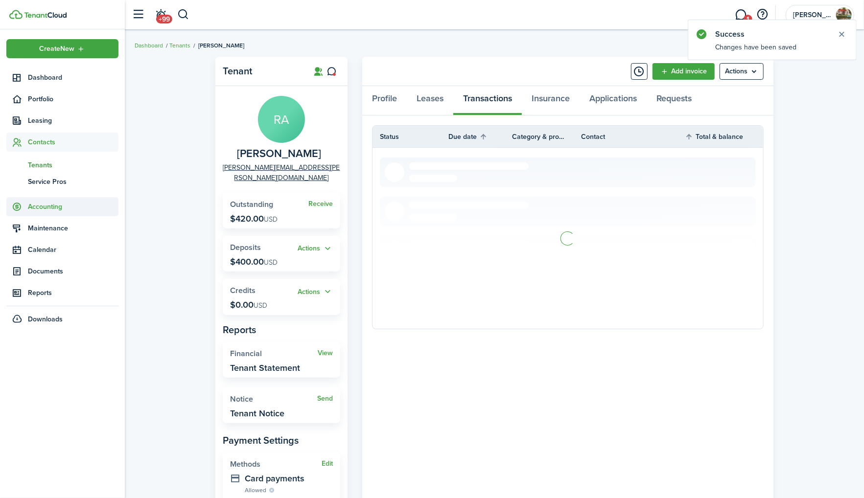
click at [41, 208] on span "Accounting" at bounding box center [73, 207] width 91 height 10
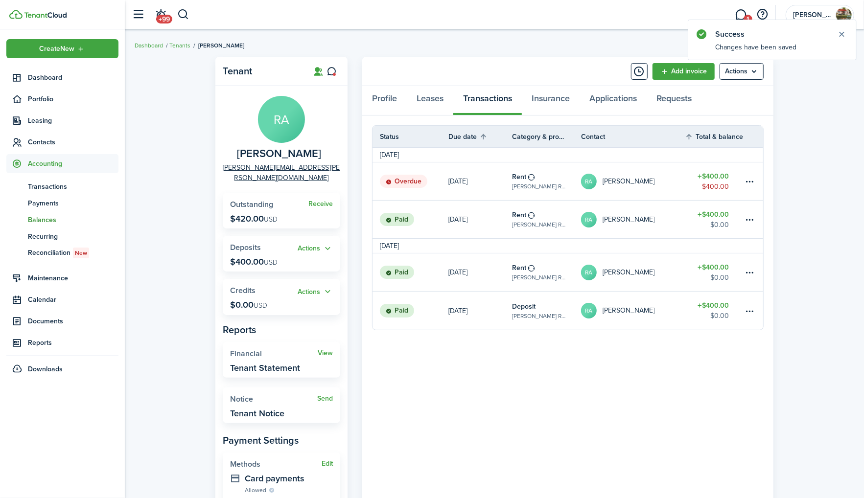
click at [43, 218] on span "Balances" at bounding box center [73, 220] width 91 height 10
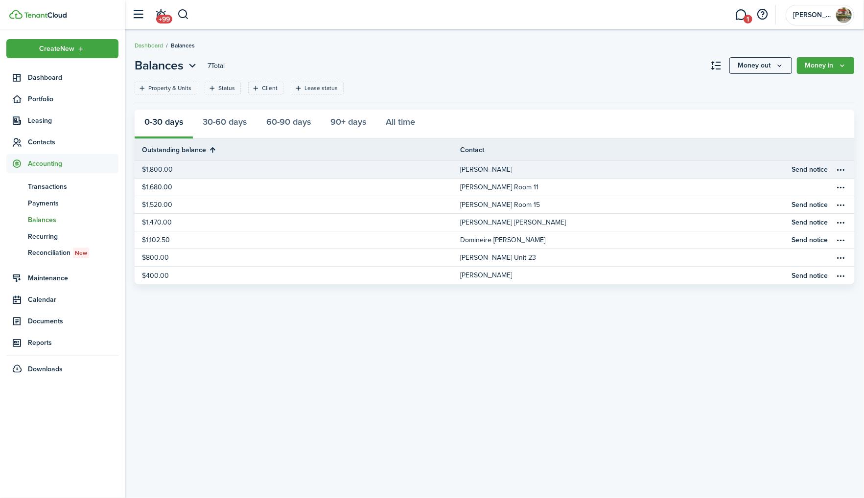
click at [459, 175] on link "$1,800.00" at bounding box center [298, 169] width 326 height 17
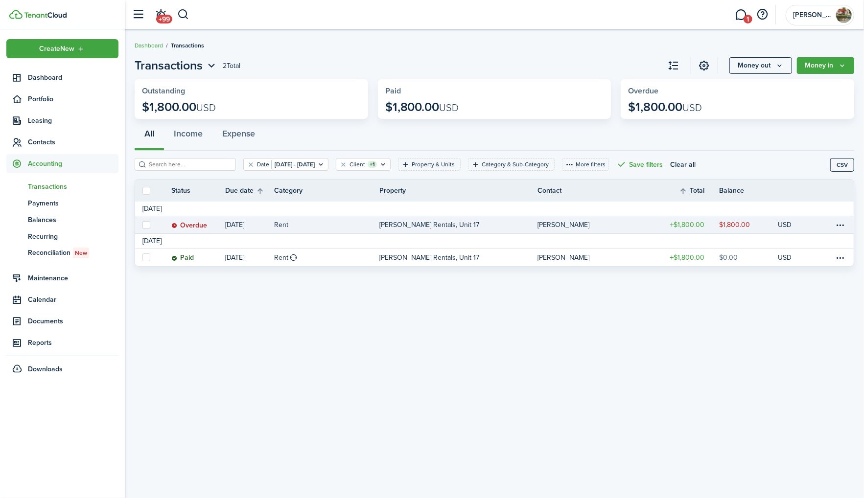
click at [341, 224] on link "Rent" at bounding box center [326, 224] width 105 height 17
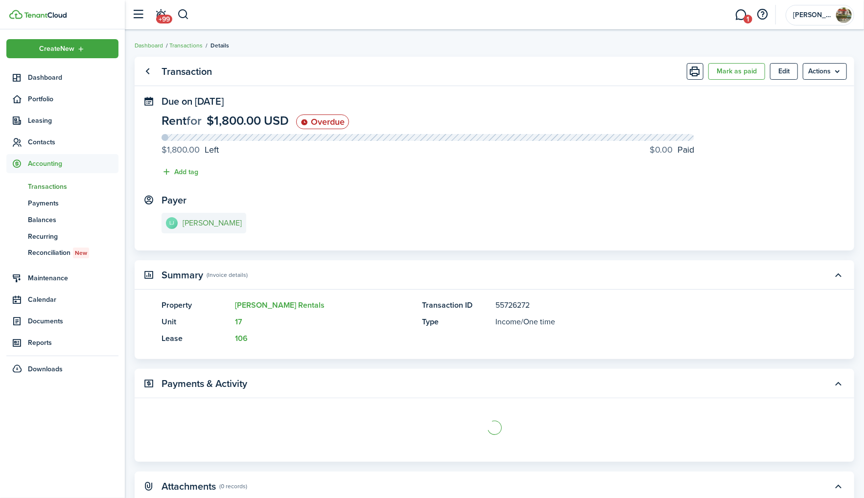
click at [204, 221] on e-details-info-title "[PERSON_NAME]" at bounding box center [212, 223] width 59 height 9
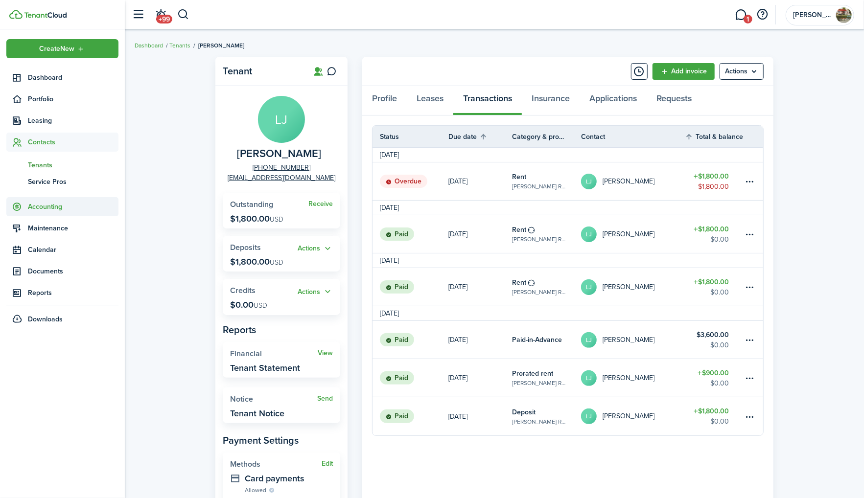
click at [38, 204] on span "Accounting" at bounding box center [73, 207] width 91 height 10
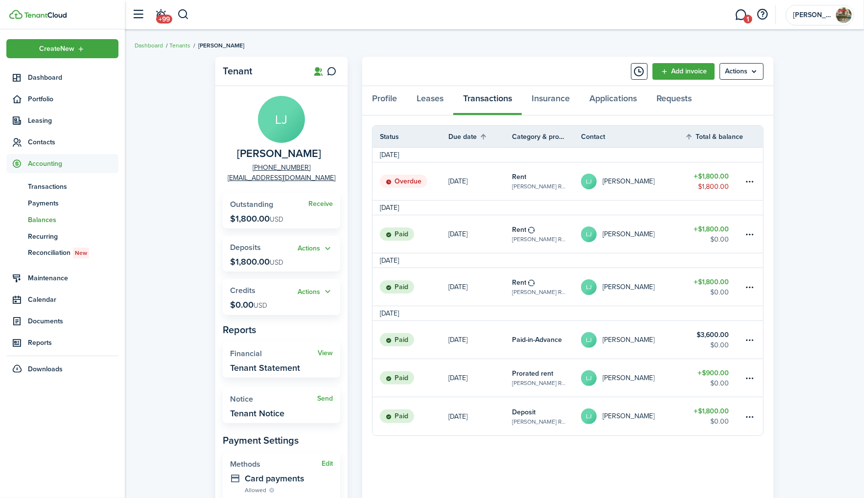
click at [24, 219] on span "bn" at bounding box center [17, 219] width 22 height 17
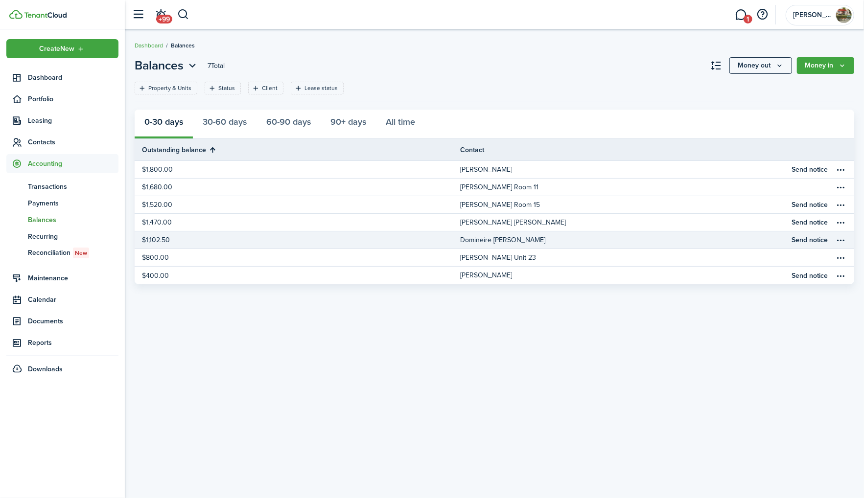
click at [237, 241] on link "$1,102.50" at bounding box center [298, 240] width 326 height 17
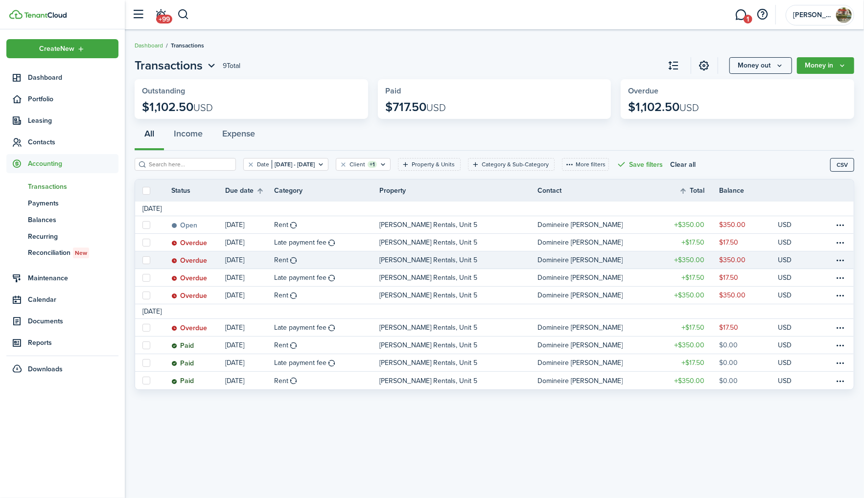
click at [197, 252] on link "Overdue" at bounding box center [198, 260] width 54 height 17
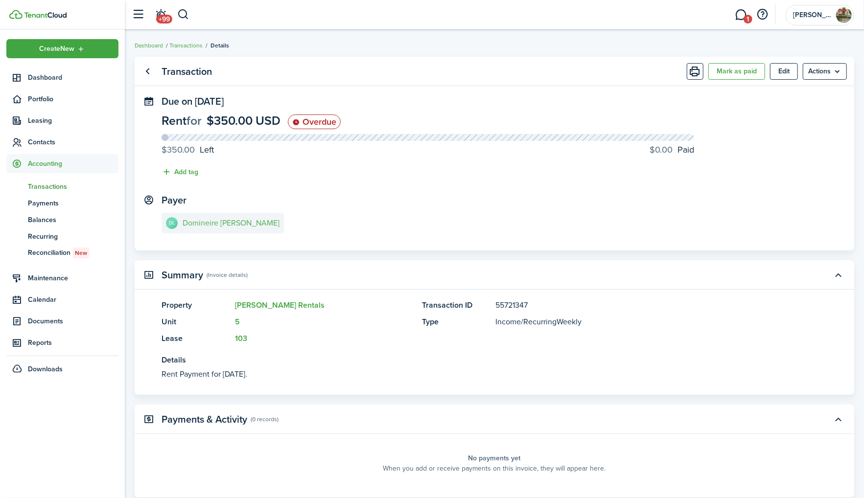
click at [185, 226] on link "DL Domineire [PERSON_NAME]" at bounding box center [223, 223] width 122 height 21
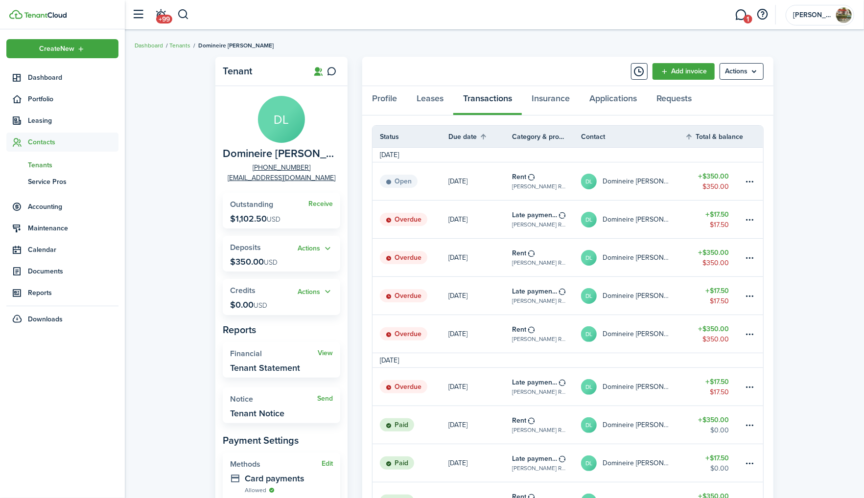
click at [30, 210] on span "Accounting" at bounding box center [73, 207] width 91 height 10
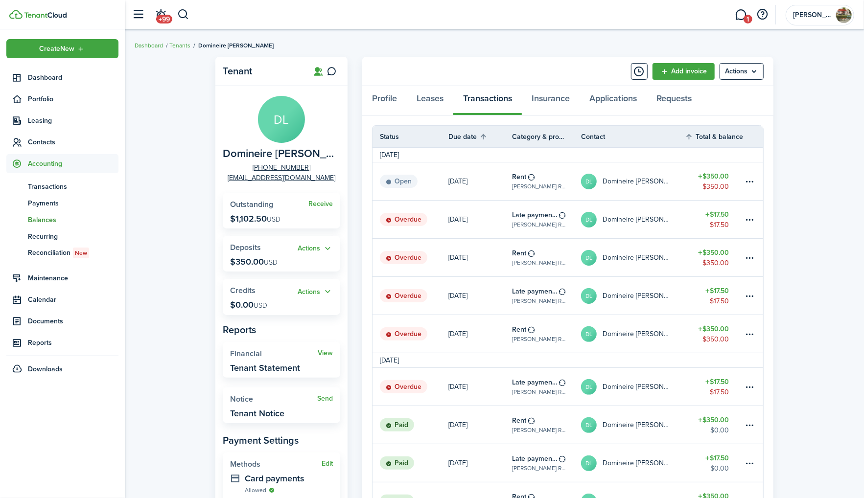
click at [40, 219] on span "Balances" at bounding box center [73, 220] width 91 height 10
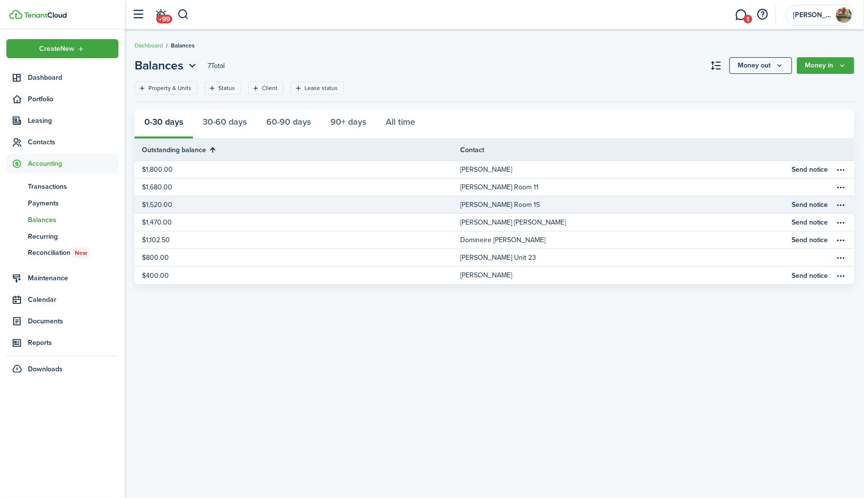
click at [277, 209] on link "$1,520.00" at bounding box center [298, 204] width 326 height 17
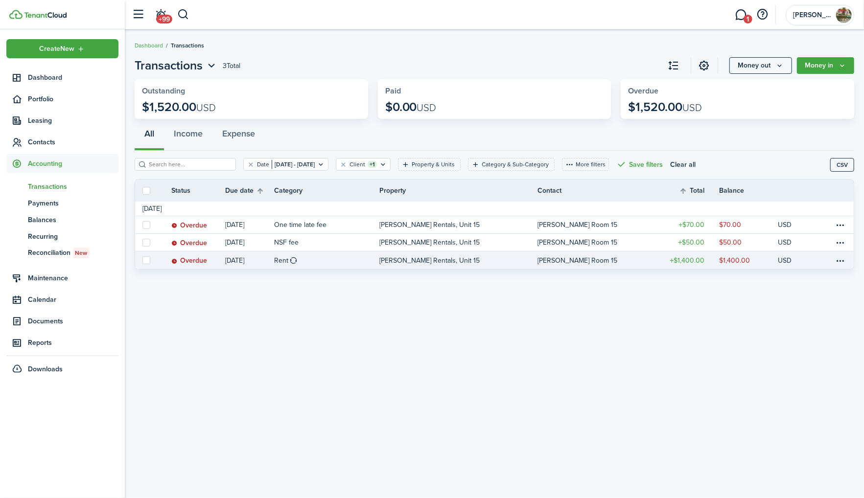
click at [208, 260] on link "Overdue" at bounding box center [198, 261] width 54 height 18
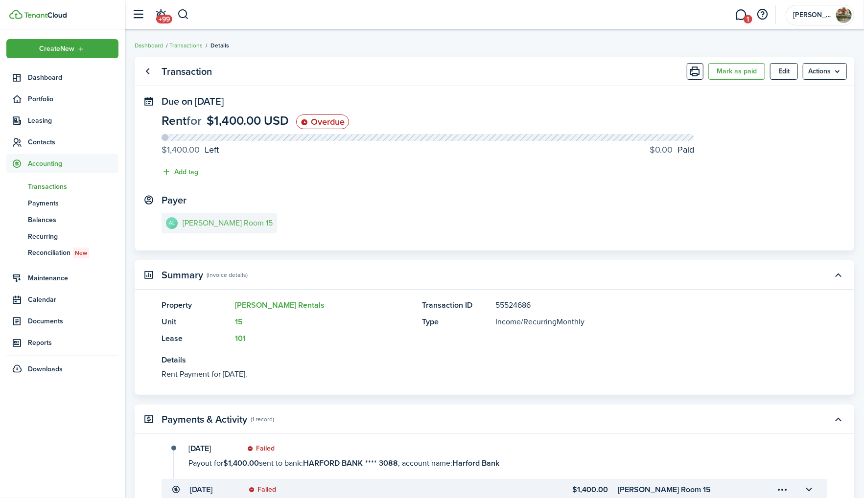
click at [191, 215] on link "AL [PERSON_NAME] Room 15" at bounding box center [220, 223] width 116 height 21
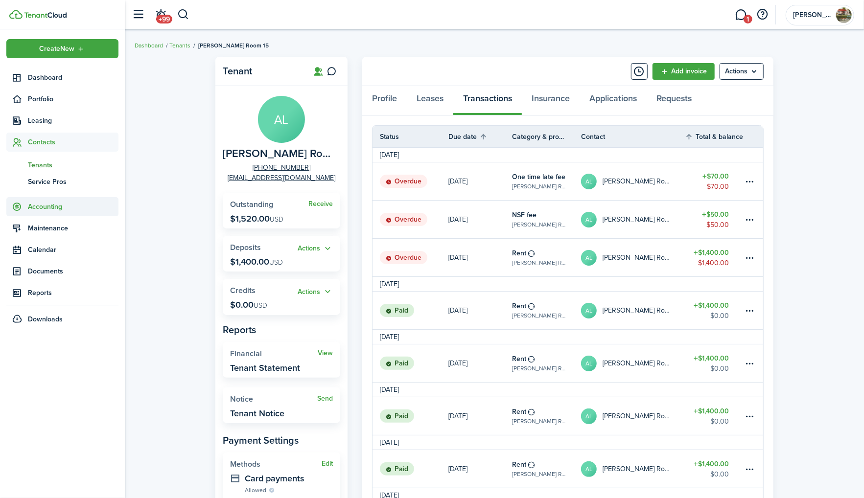
click at [96, 204] on span "Accounting" at bounding box center [73, 207] width 91 height 10
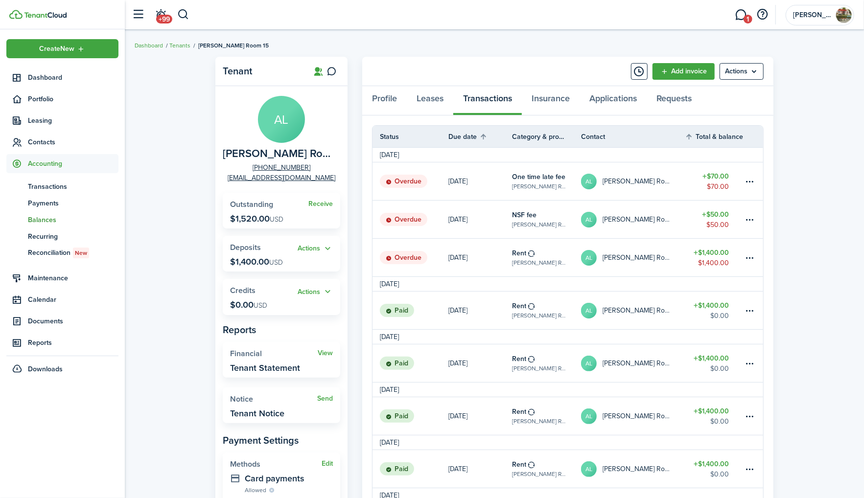
click at [55, 213] on link "bn Balances" at bounding box center [62, 219] width 112 height 17
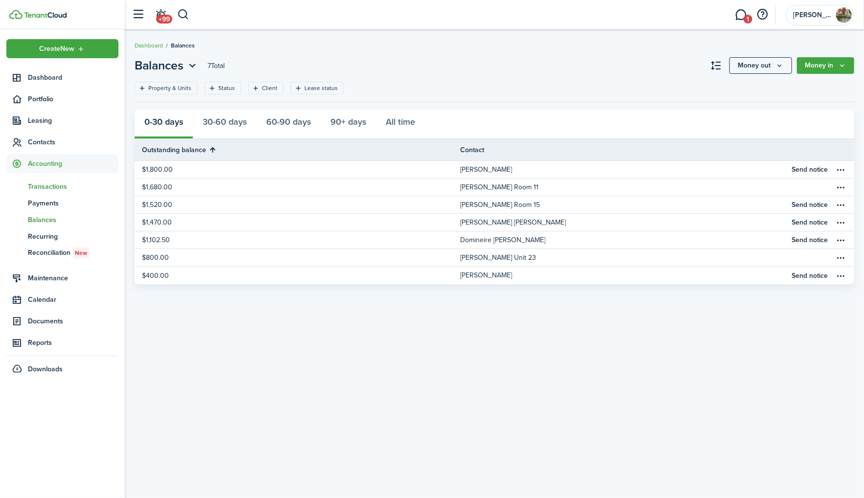
click at [48, 183] on span "Transactions" at bounding box center [73, 187] width 91 height 10
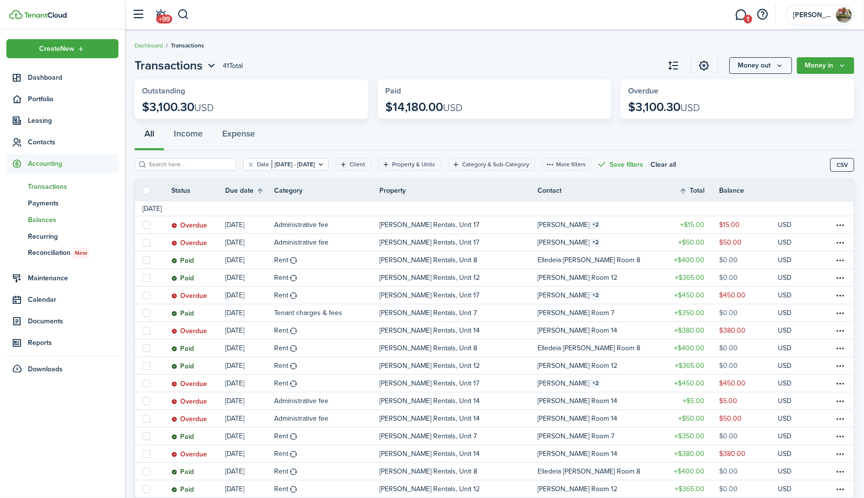
click at [56, 224] on span "Balances" at bounding box center [73, 220] width 91 height 10
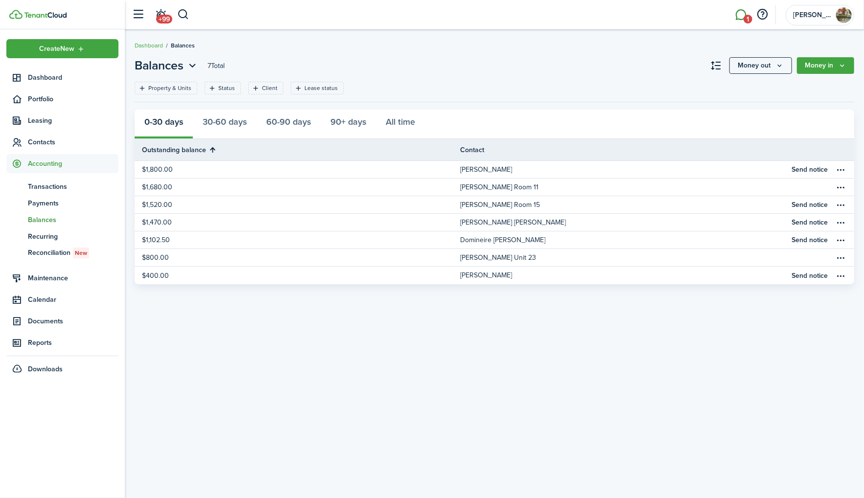
click at [750, 20] on span "1" at bounding box center [748, 19] width 9 height 9
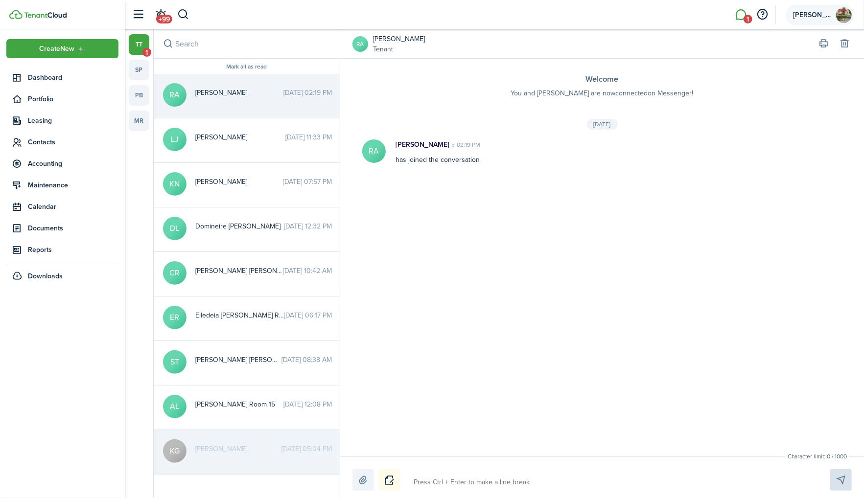
click at [831, 15] on span "[PERSON_NAME]" at bounding box center [812, 15] width 39 height 7
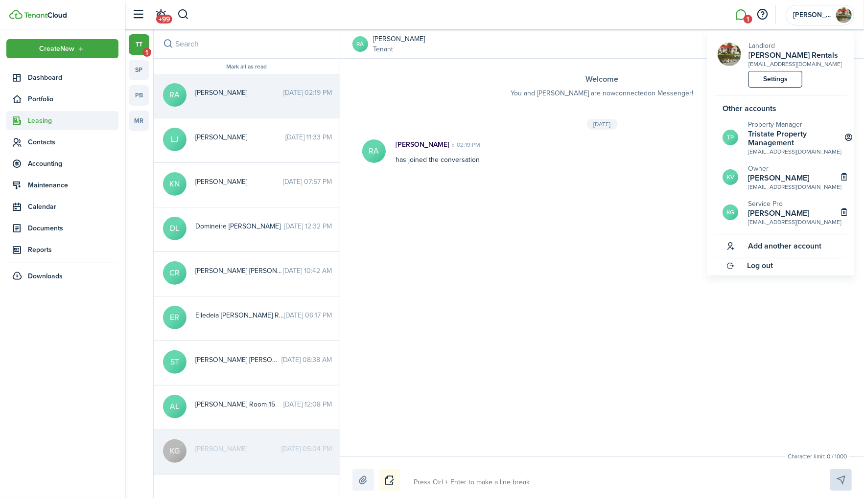
click at [58, 116] on span "Leasing" at bounding box center [73, 121] width 91 height 10
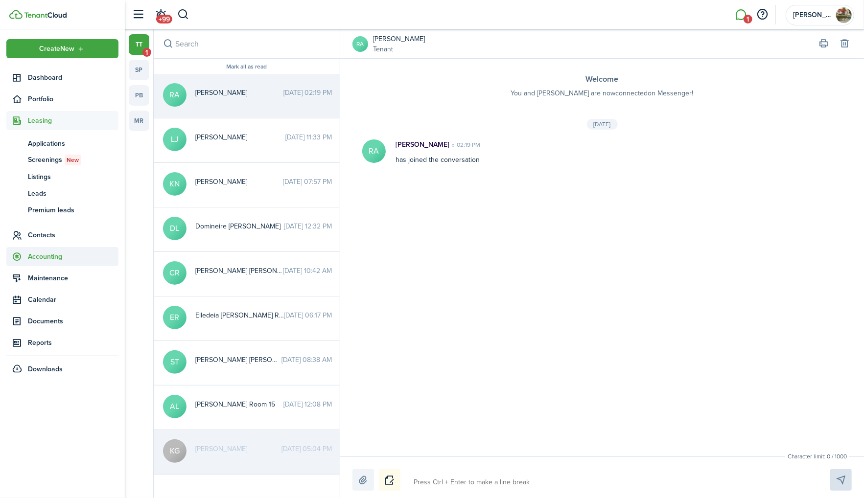
click at [38, 255] on span "Accounting" at bounding box center [73, 257] width 91 height 10
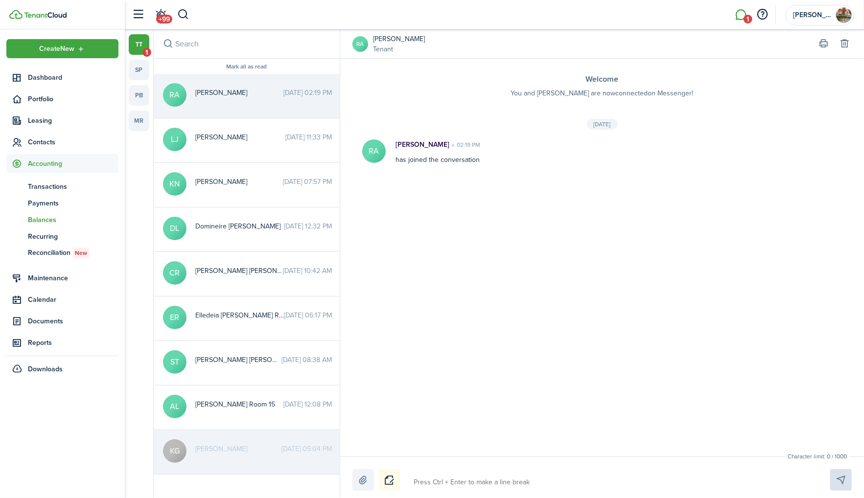
click at [41, 218] on span "Balances" at bounding box center [73, 220] width 91 height 10
